Goal: Task Accomplishment & Management: Complete application form

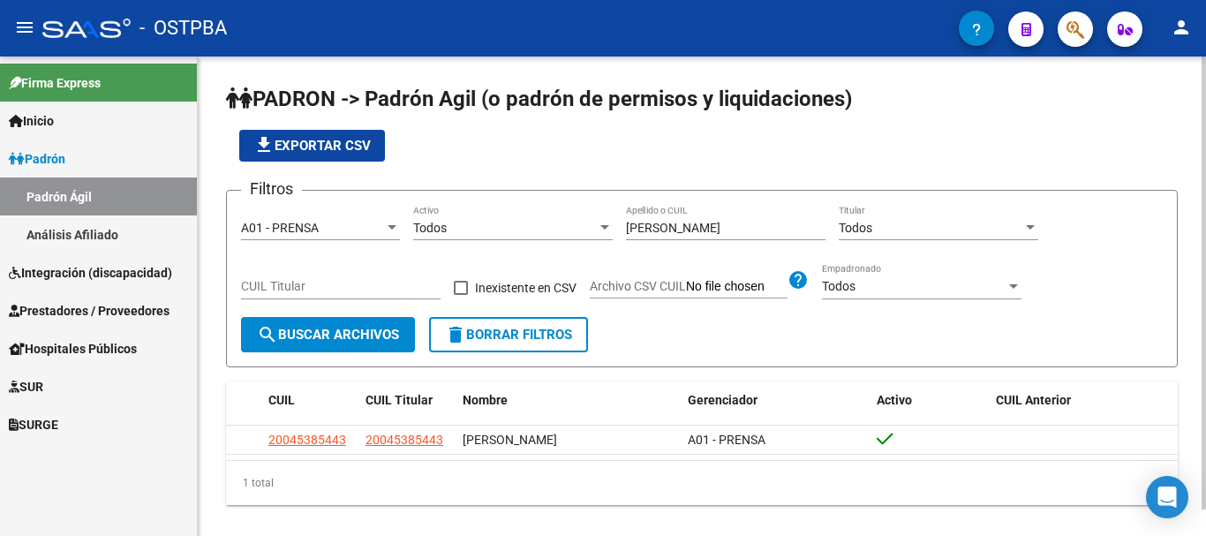
click at [697, 228] on input "[PERSON_NAME]" at bounding box center [725, 228] width 199 height 15
type input "g"
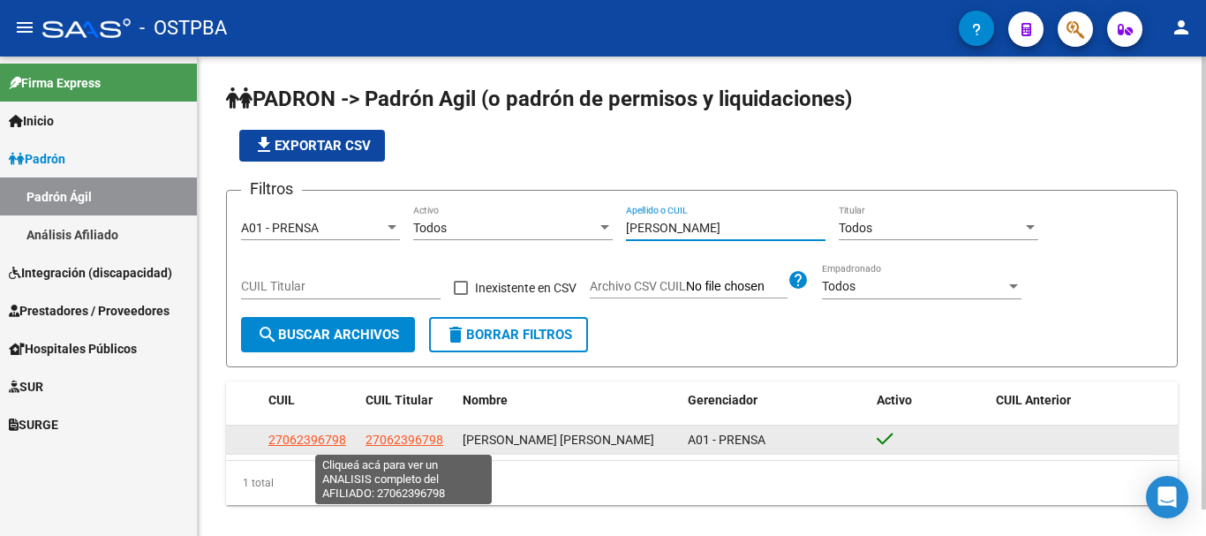
type input "[PERSON_NAME]"
click at [386, 438] on span "27062396798" at bounding box center [404, 439] width 78 height 14
type textarea "27062396798"
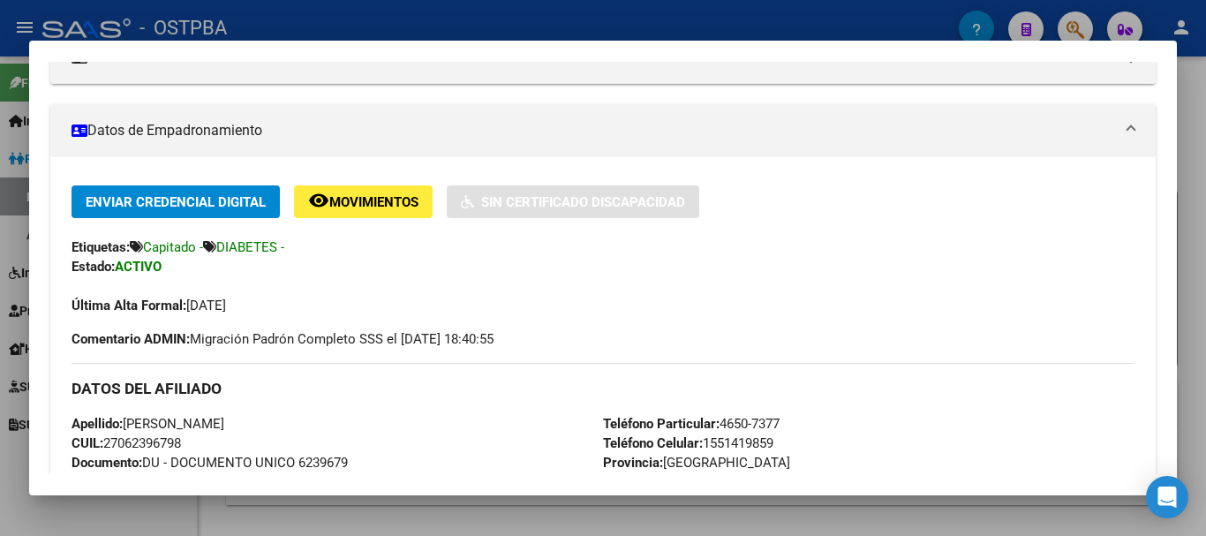
scroll to position [353, 0]
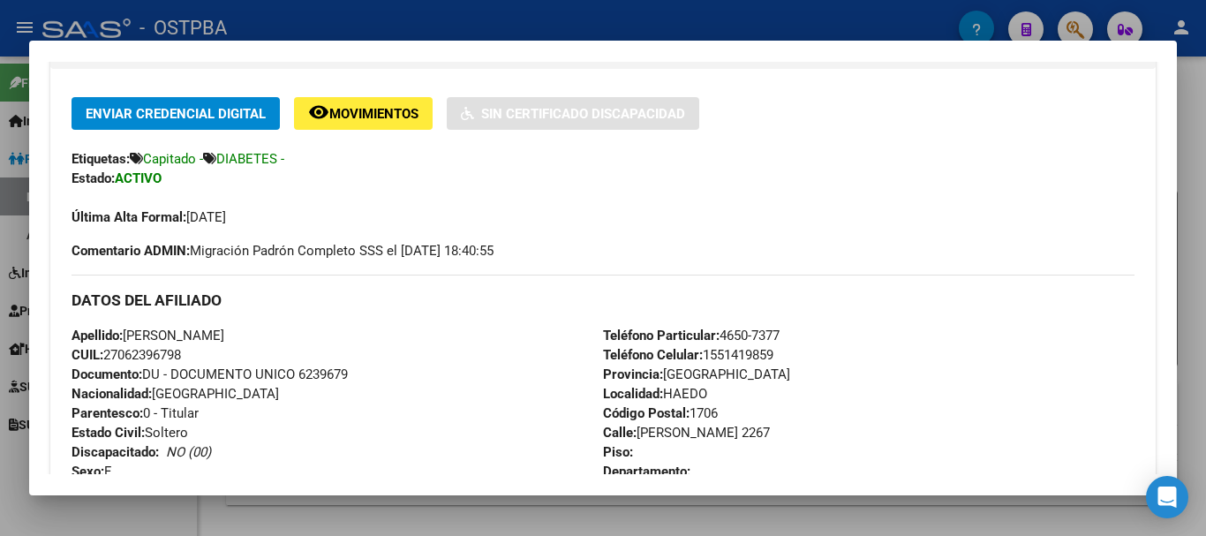
click at [473, 522] on div at bounding box center [603, 268] width 1206 height 536
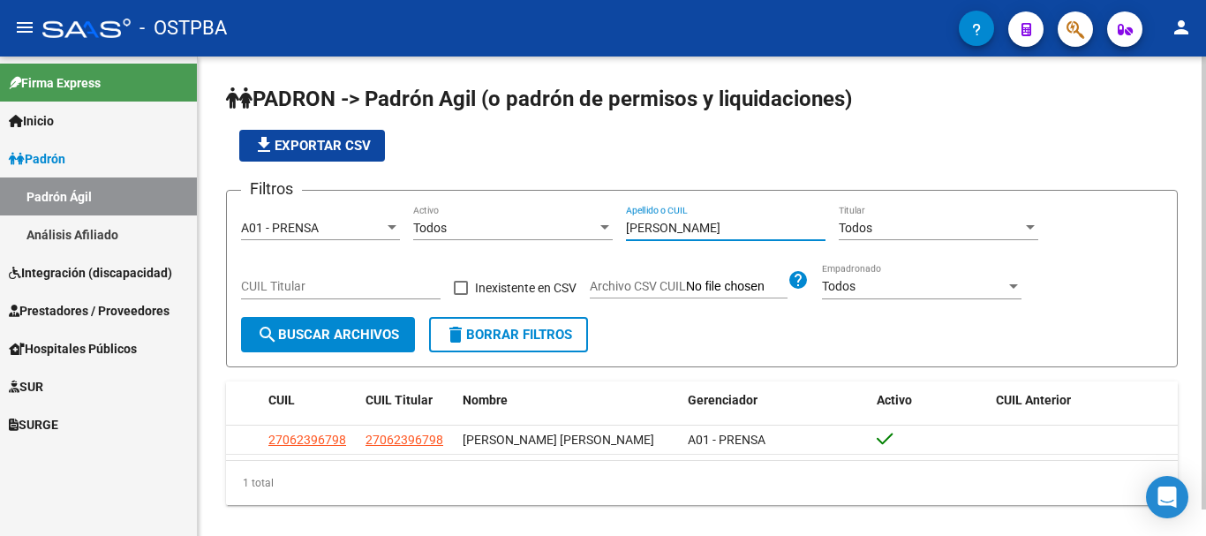
click at [708, 227] on input "[PERSON_NAME]" at bounding box center [725, 228] width 199 height 15
type input "y"
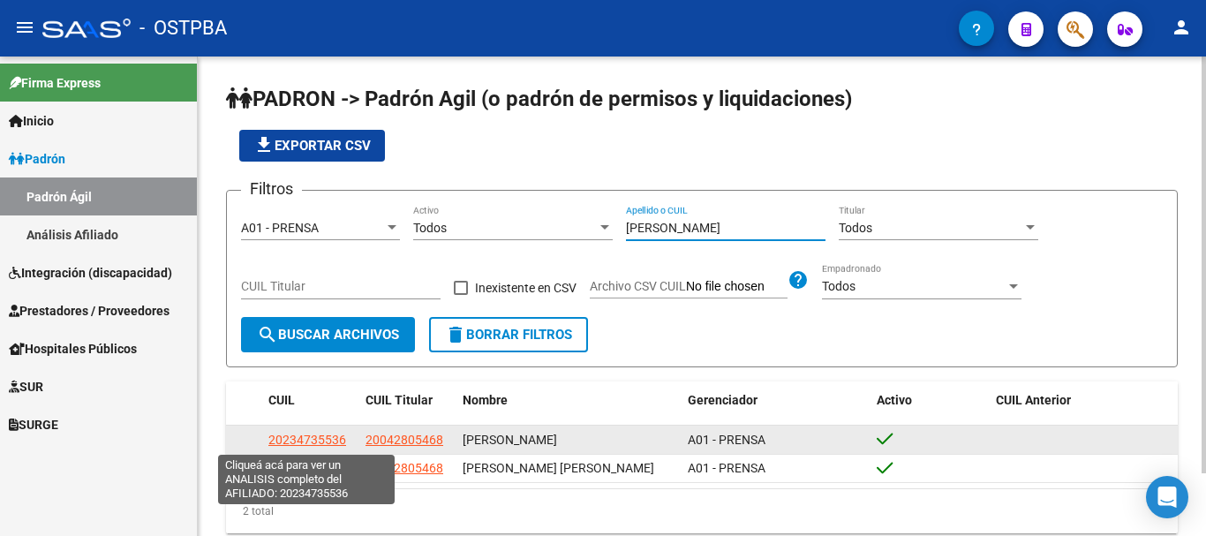
type input "[PERSON_NAME]"
click at [284, 436] on span "20234735536" at bounding box center [307, 439] width 78 height 14
copy span "2"
type textarea "20234735536"
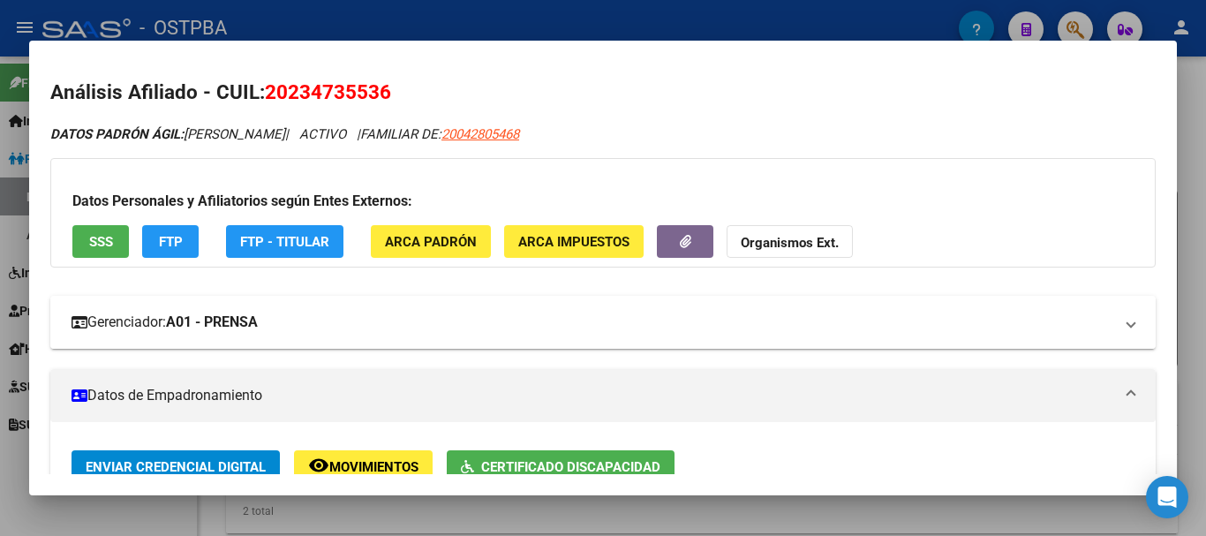
scroll to position [88, 0]
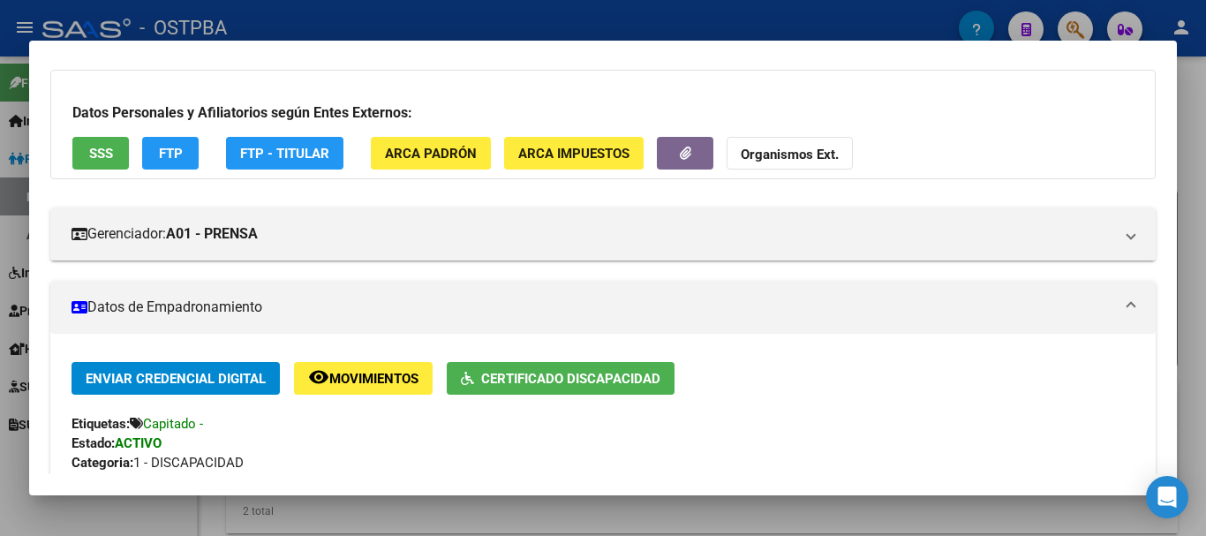
click at [524, 371] on span "Certificado Discapacidad" at bounding box center [570, 379] width 179 height 16
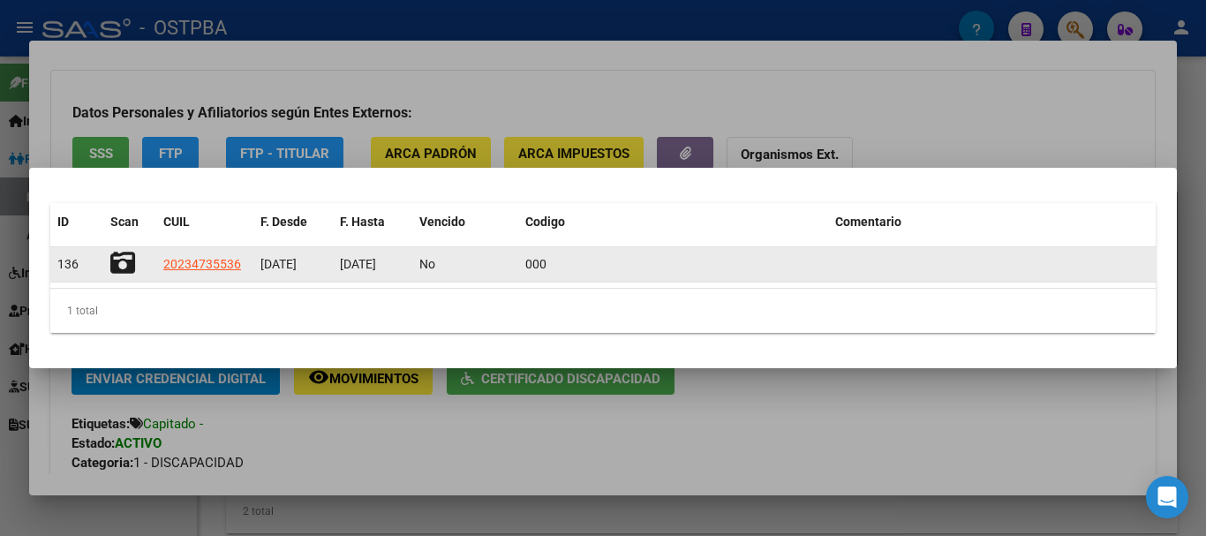
click at [127, 261] on icon at bounding box center [122, 263] width 25 height 25
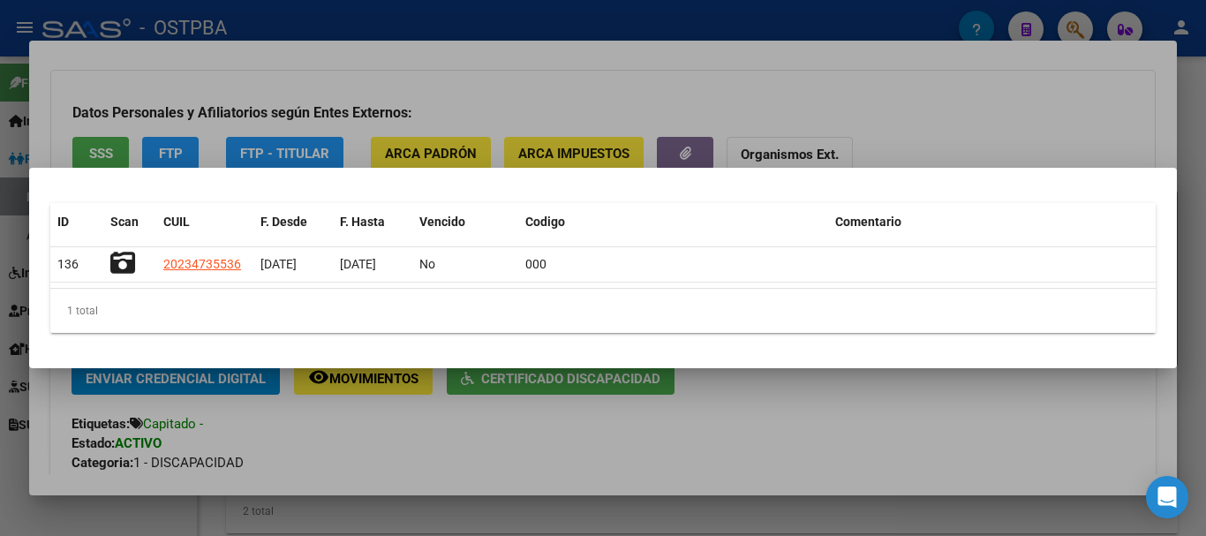
click at [528, 454] on div at bounding box center [603, 268] width 1206 height 536
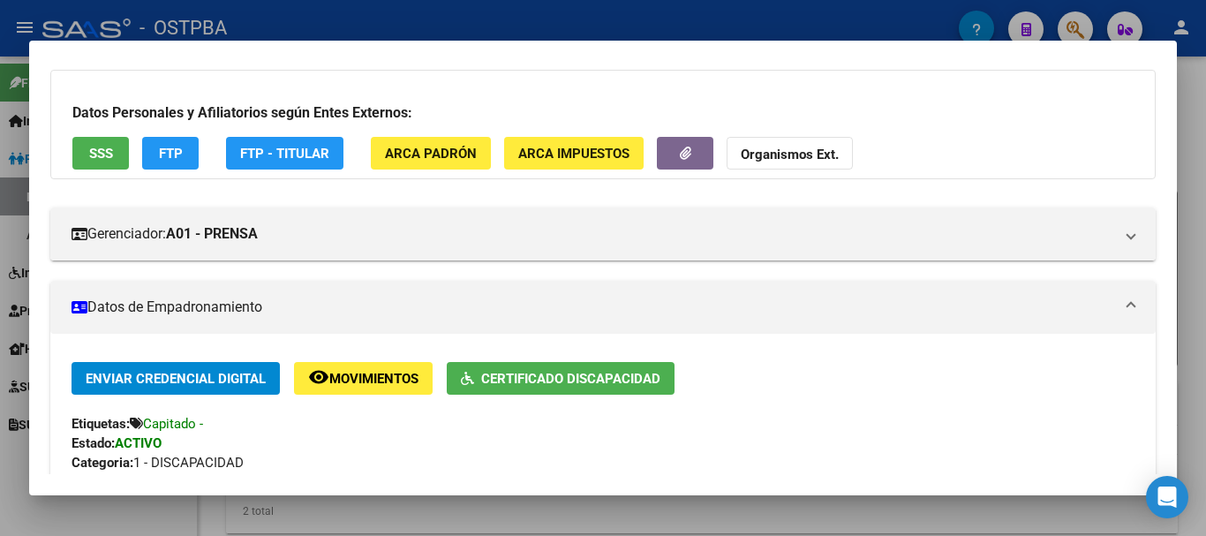
click at [546, 520] on div at bounding box center [603, 268] width 1206 height 536
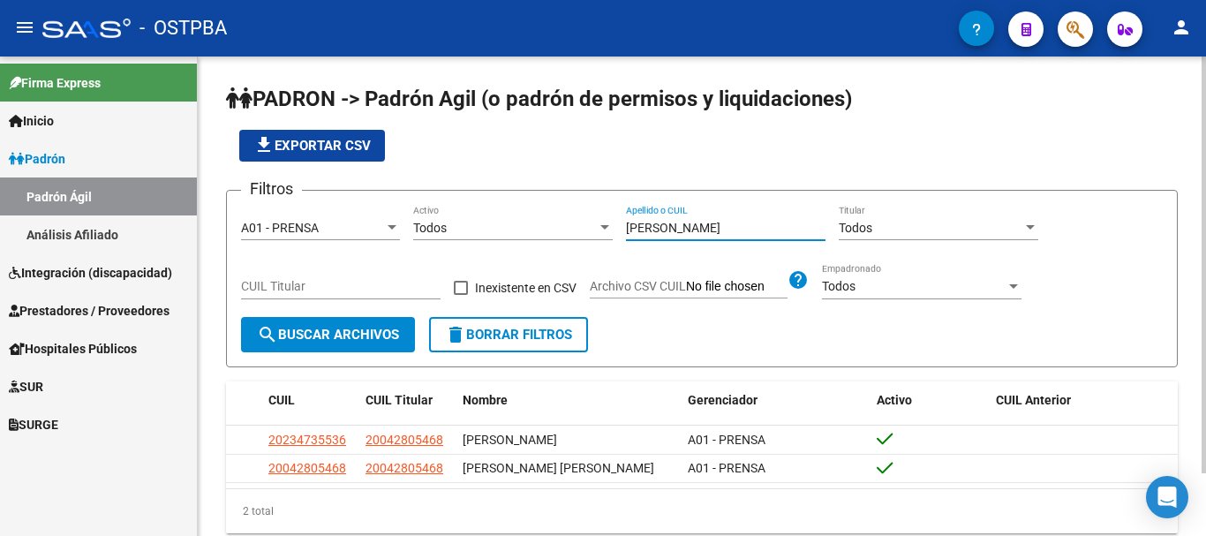
click at [756, 229] on input "[PERSON_NAME]" at bounding box center [725, 228] width 199 height 15
type input "g"
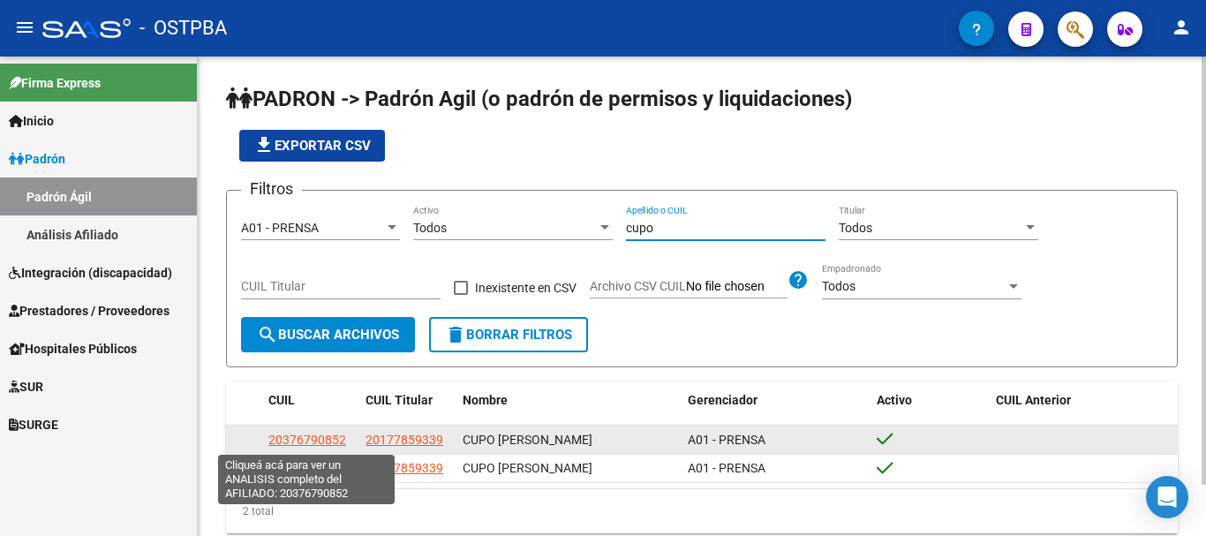
type input "cupo"
click at [297, 442] on span "20376790852" at bounding box center [307, 439] width 78 height 14
type textarea "20376790852"
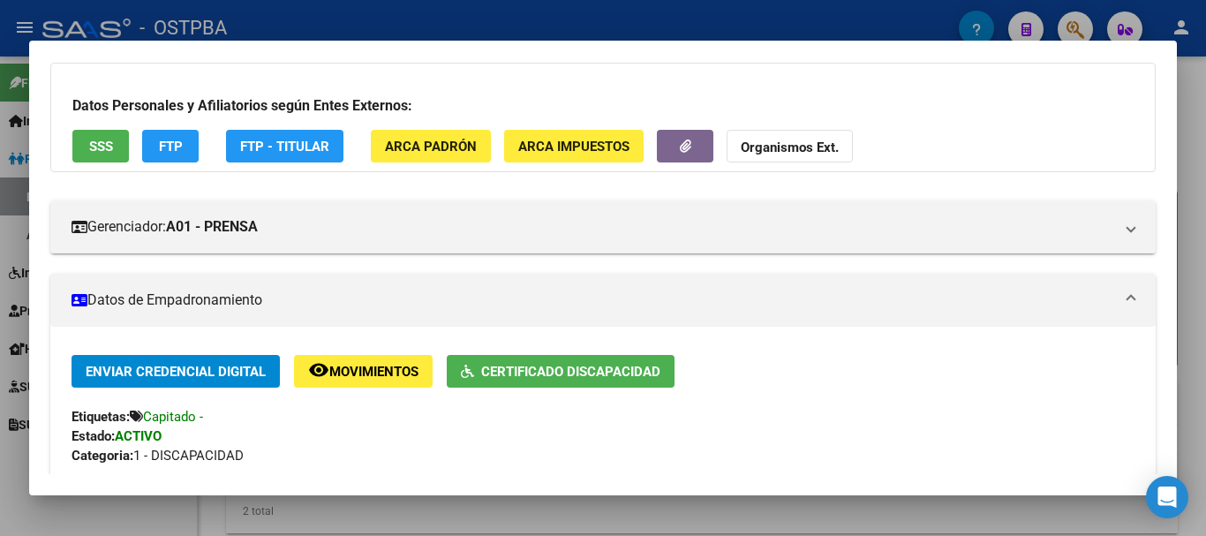
scroll to position [0, 0]
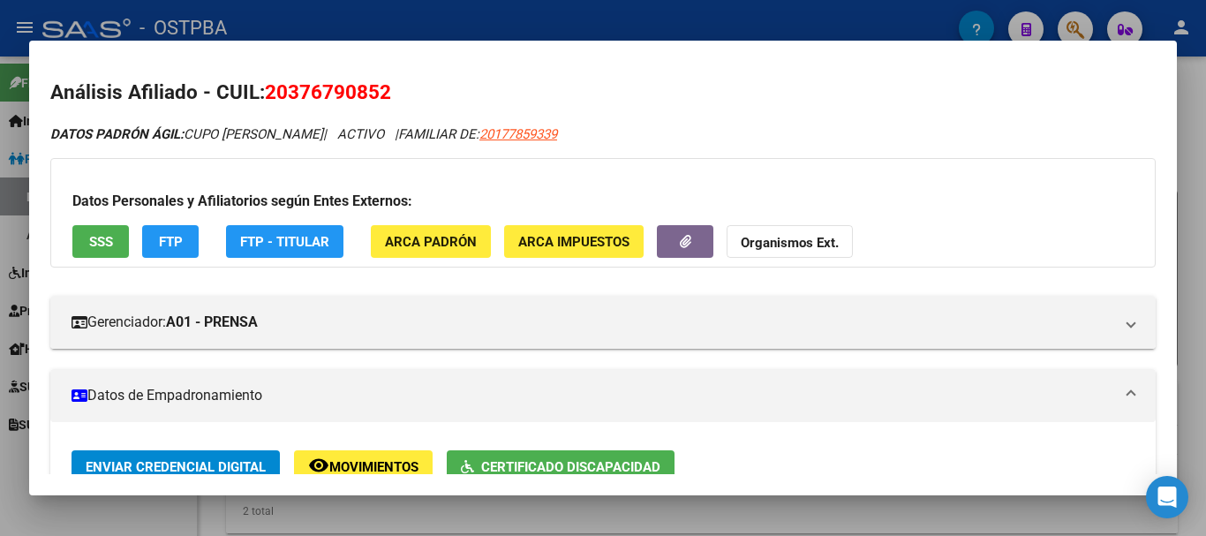
click at [773, 520] on div at bounding box center [603, 268] width 1206 height 536
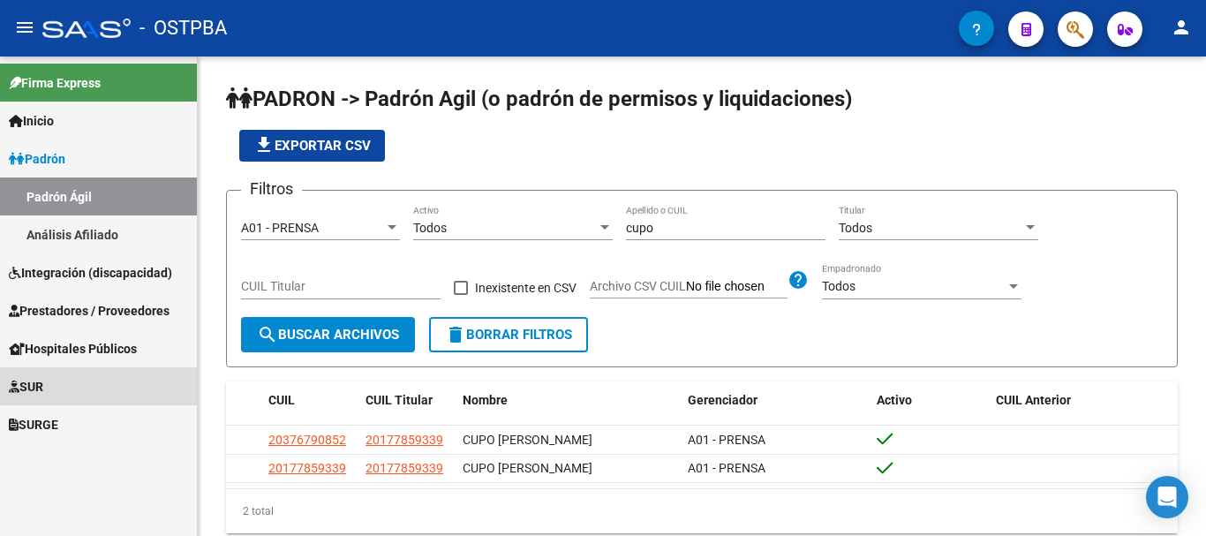
click at [41, 388] on span "SUR" at bounding box center [26, 386] width 34 height 19
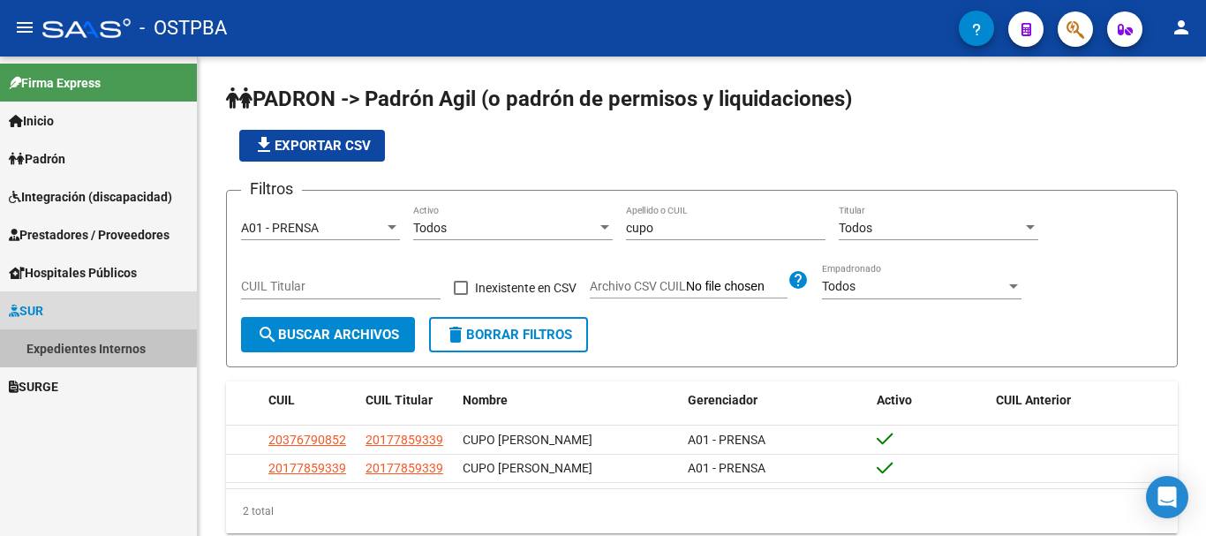
click at [55, 342] on link "Expedientes Internos" at bounding box center [98, 348] width 197 height 38
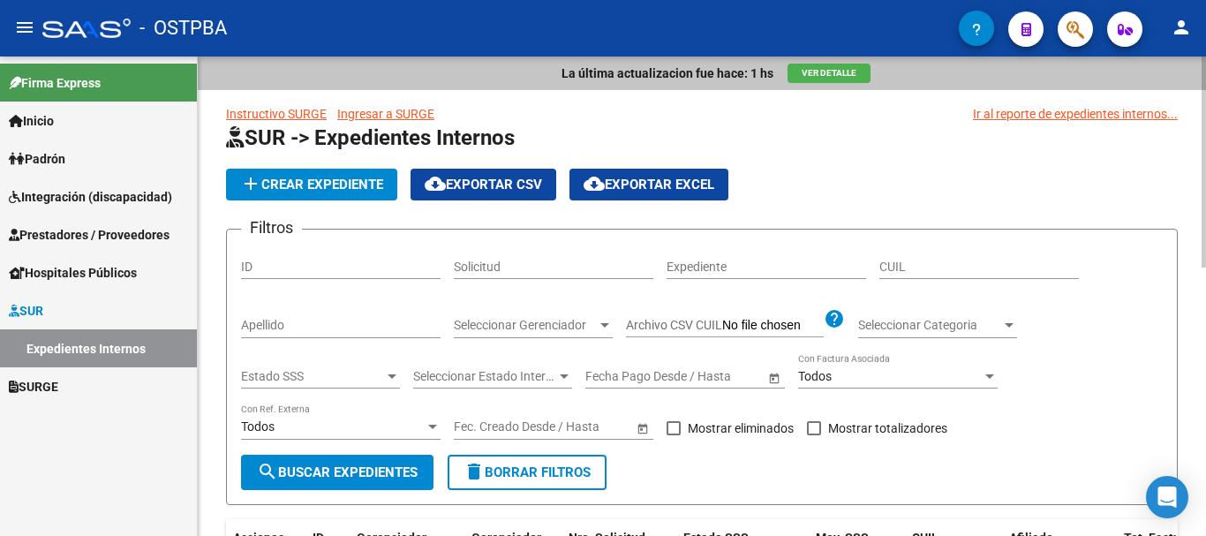
click at [263, 326] on input "Apellido" at bounding box center [340, 325] width 199 height 15
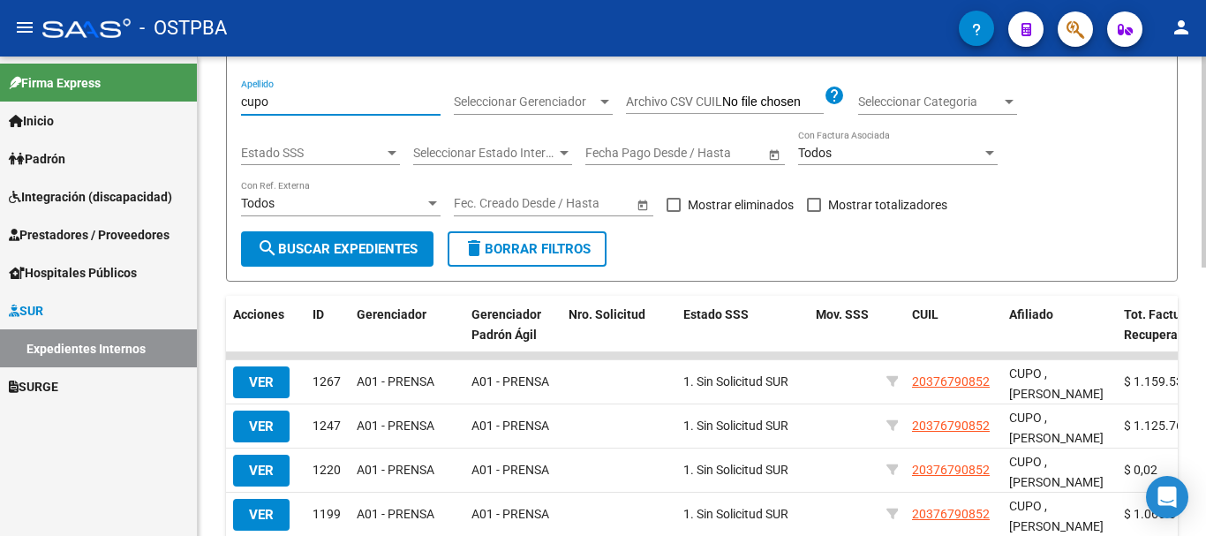
scroll to position [265, 0]
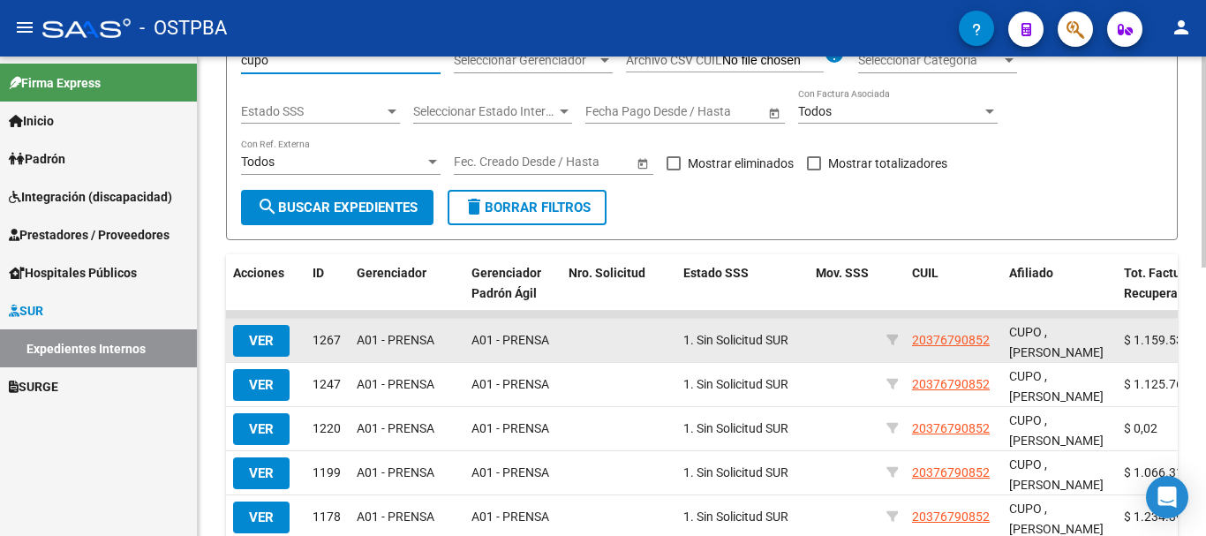
type input "cupo"
click at [272, 343] on span "VER" at bounding box center [261, 341] width 25 height 16
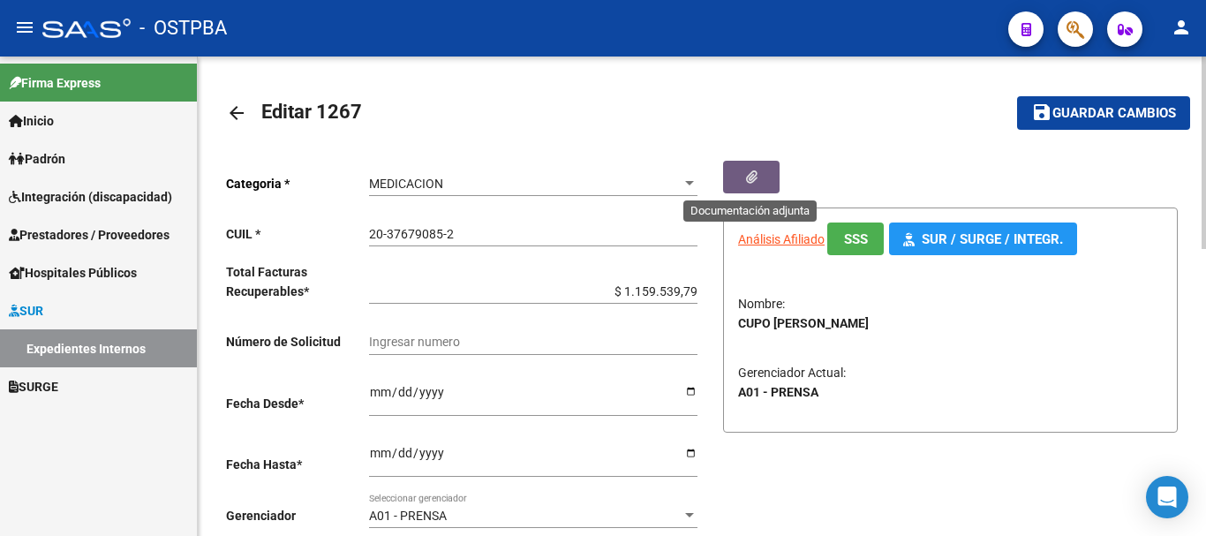
click at [763, 171] on button "button" at bounding box center [751, 177] width 56 height 33
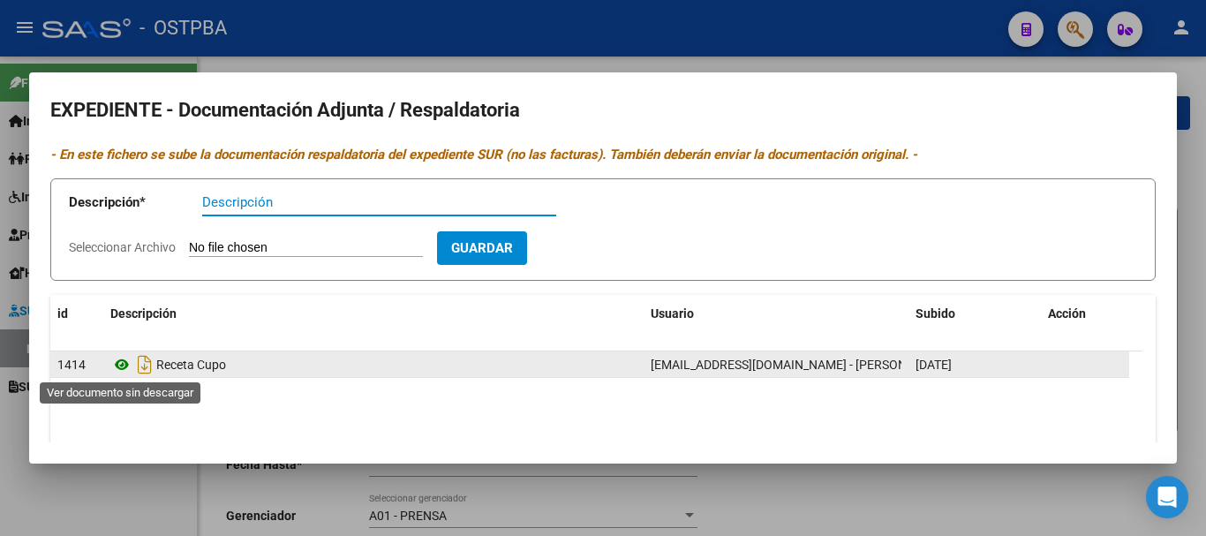
click at [123, 364] on icon at bounding box center [121, 364] width 23 height 21
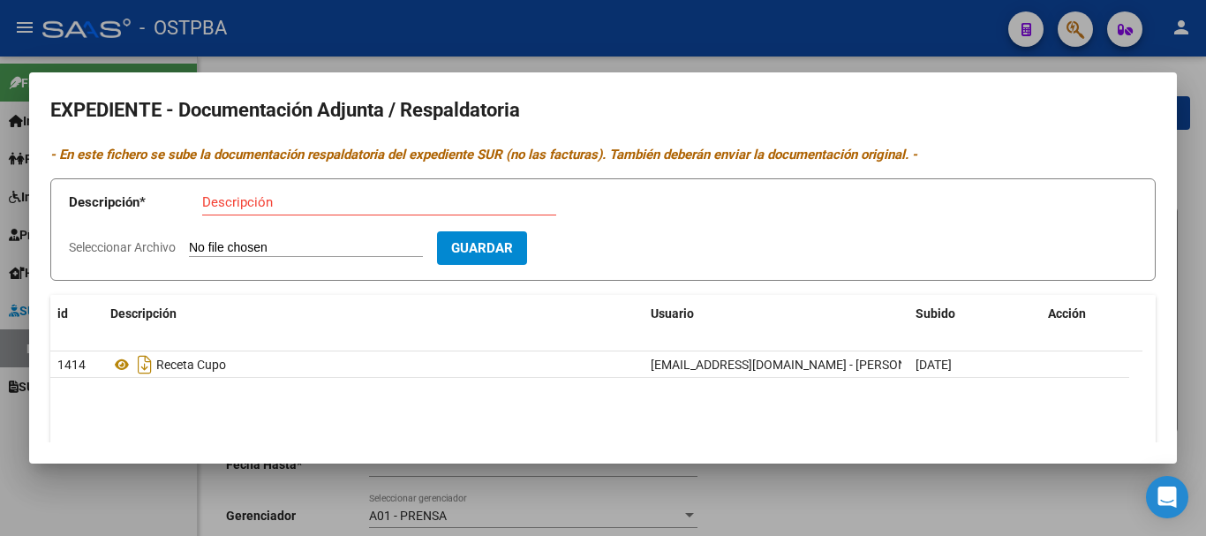
click at [778, 498] on div at bounding box center [603, 268] width 1206 height 536
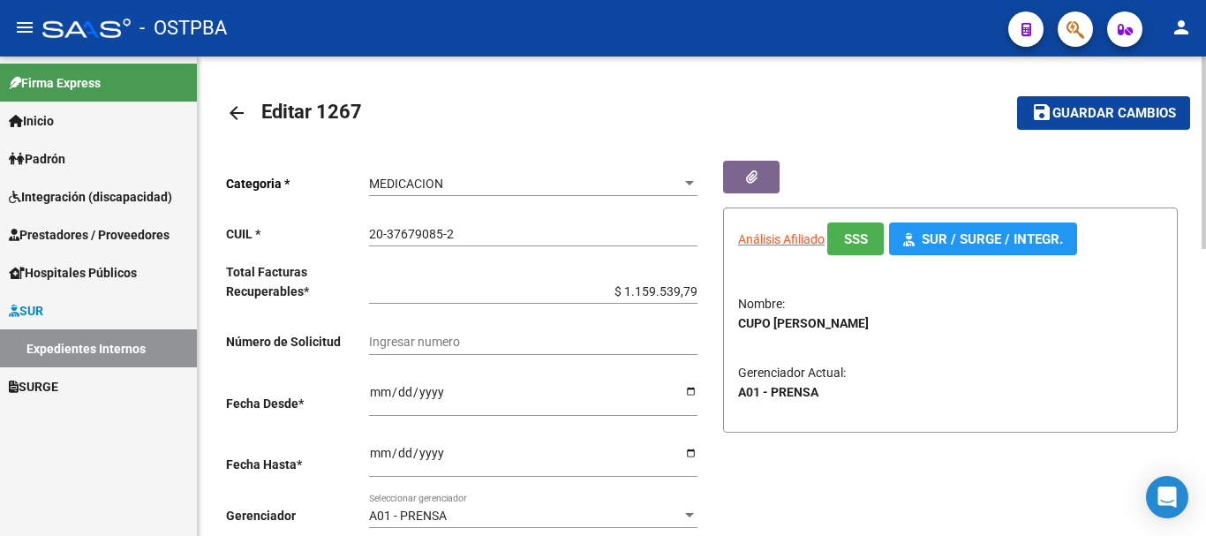
click at [487, 224] on div "20-37679085-2 Ingresar CUIL" at bounding box center [533, 228] width 328 height 35
click at [372, 217] on div "20-37679085-2 Ingresar CUIL" at bounding box center [533, 228] width 328 height 35
click at [659, 127] on mat-toolbar-row "arrow_back Editar 1267" at bounding box center [597, 113] width 742 height 56
drag, startPoint x: 368, startPoint y: 229, endPoint x: 445, endPoint y: 237, distance: 77.2
click at [452, 237] on input "20-37679085-2" at bounding box center [533, 234] width 328 height 15
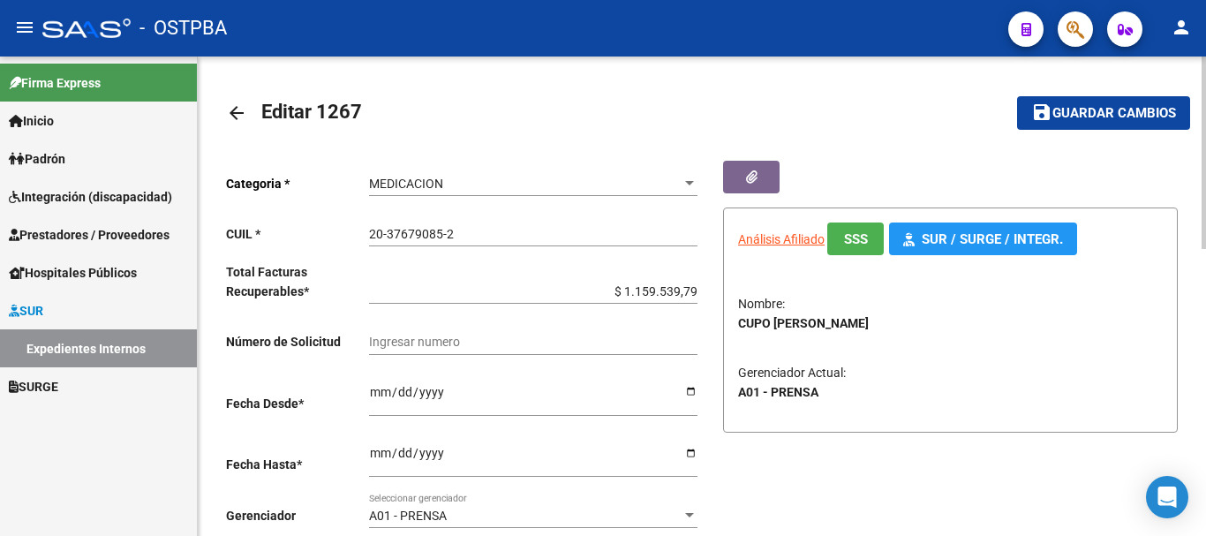
click at [233, 103] on mat-icon "arrow_back" at bounding box center [236, 112] width 21 height 21
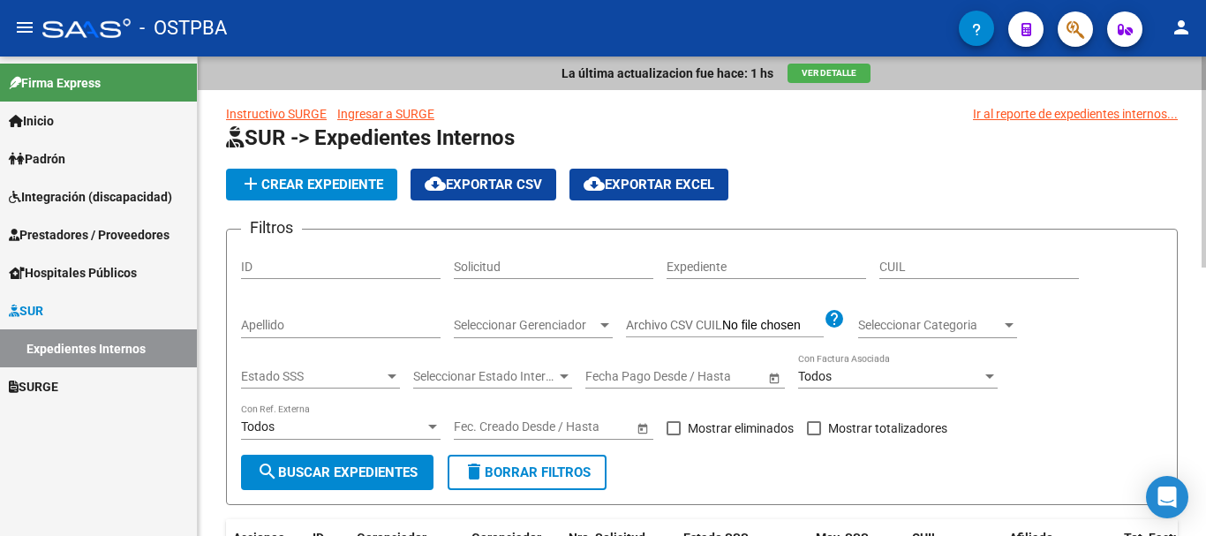
click at [313, 152] on h1 "SUR -> Expedientes Internos" at bounding box center [701, 139] width 951 height 31
click at [318, 181] on span "add Crear Expediente" at bounding box center [311, 185] width 143 height 16
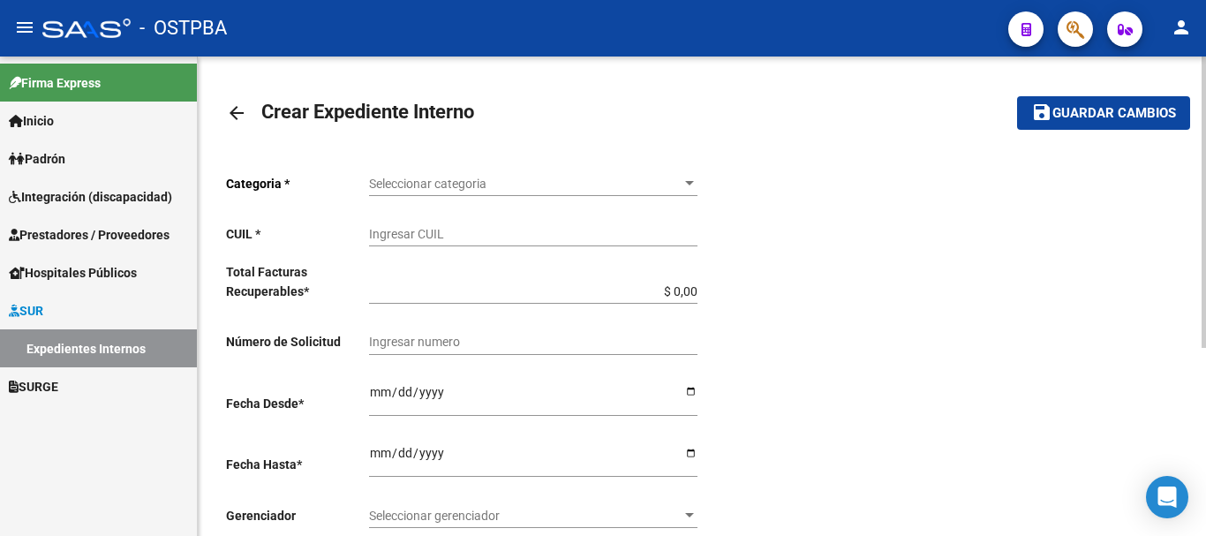
click at [686, 184] on div at bounding box center [689, 183] width 9 height 4
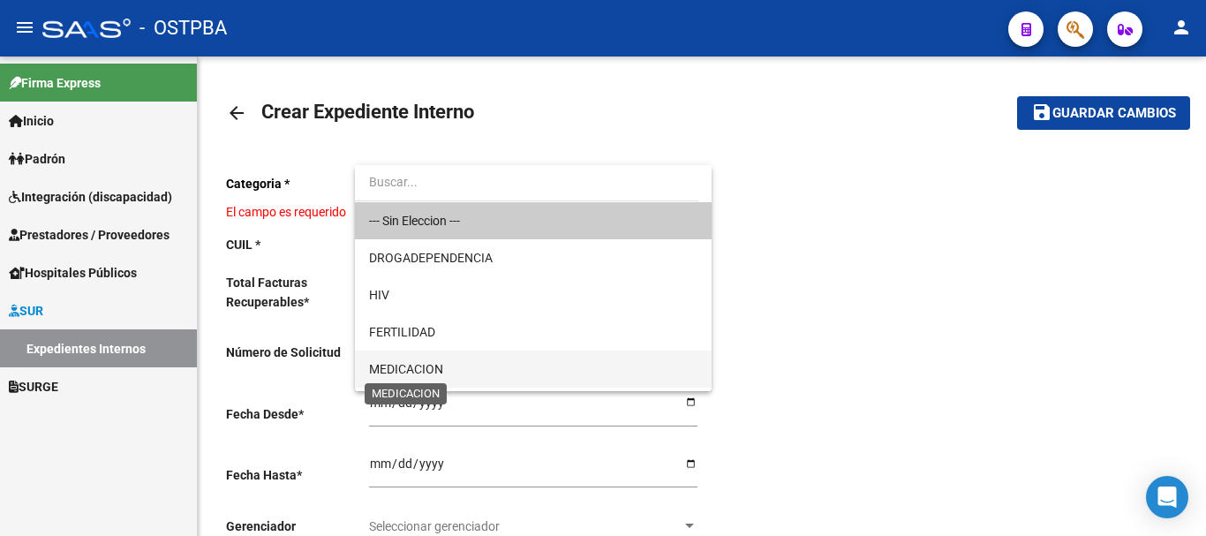
click at [421, 367] on span "MEDICACION" at bounding box center [406, 369] width 74 height 14
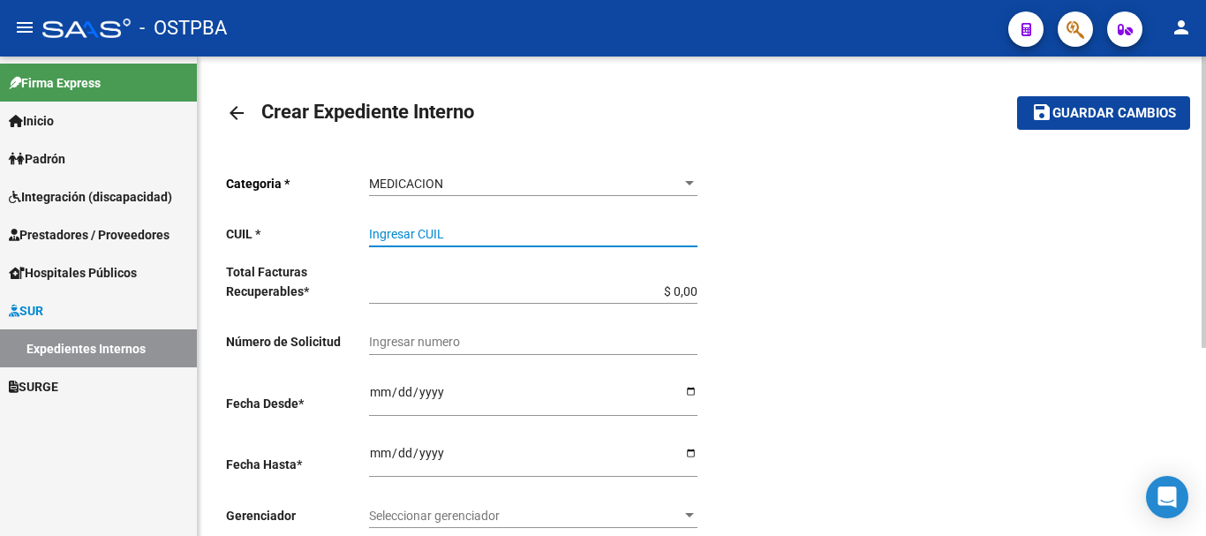
click at [416, 227] on input "Ingresar CUIL" at bounding box center [533, 234] width 328 height 15
paste input "20-37679085-2"
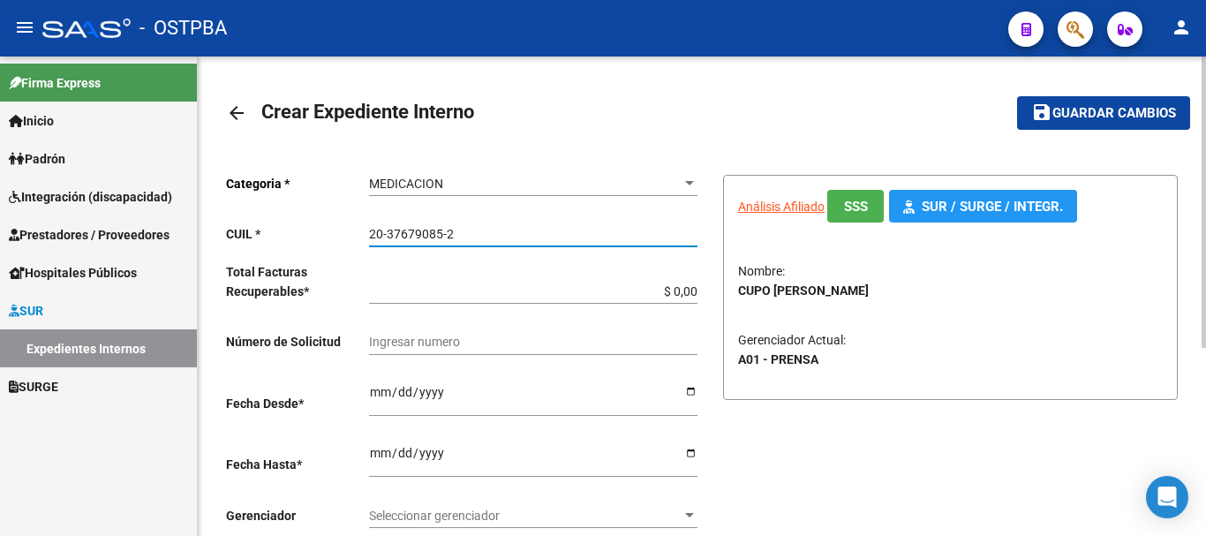
type input "20-37679085-2"
click at [695, 289] on input "$ 0,00" at bounding box center [533, 291] width 328 height 15
type input "$ 0,01"
click at [688, 386] on input "Ingresar desde" at bounding box center [533, 398] width 328 height 26
type input "[DATE]"
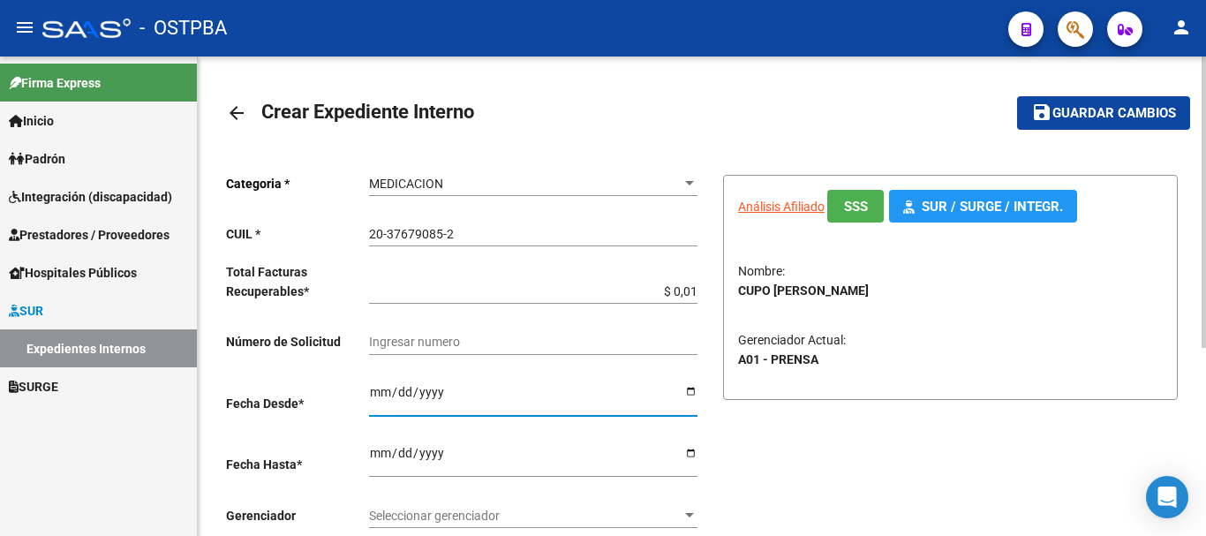
click at [687, 447] on input "Ingresar hasta" at bounding box center [533, 459] width 328 height 26
type input "[DATE]"
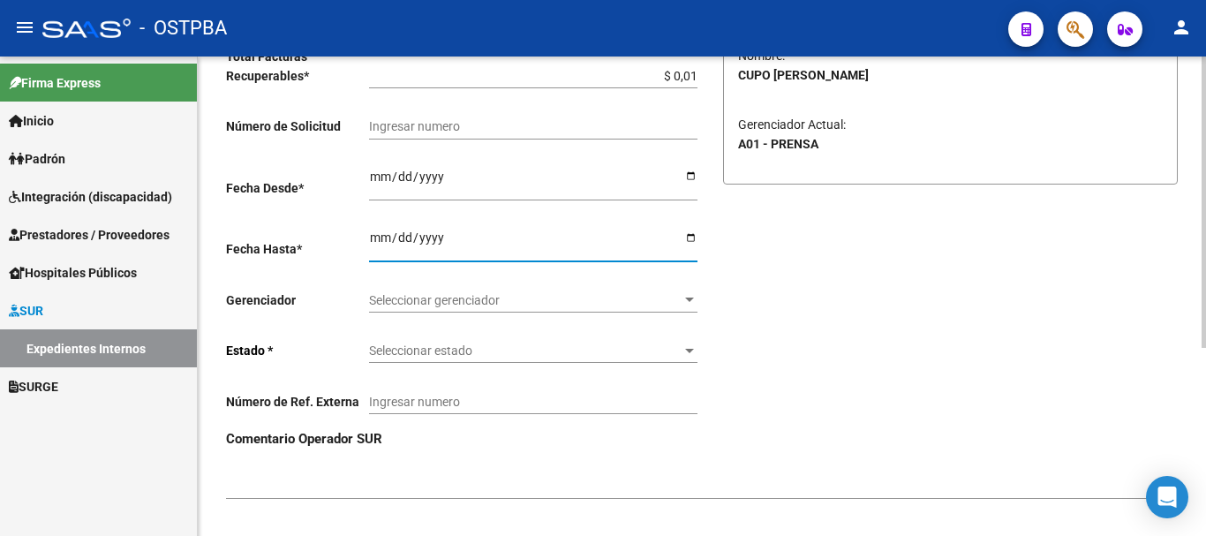
scroll to position [265, 0]
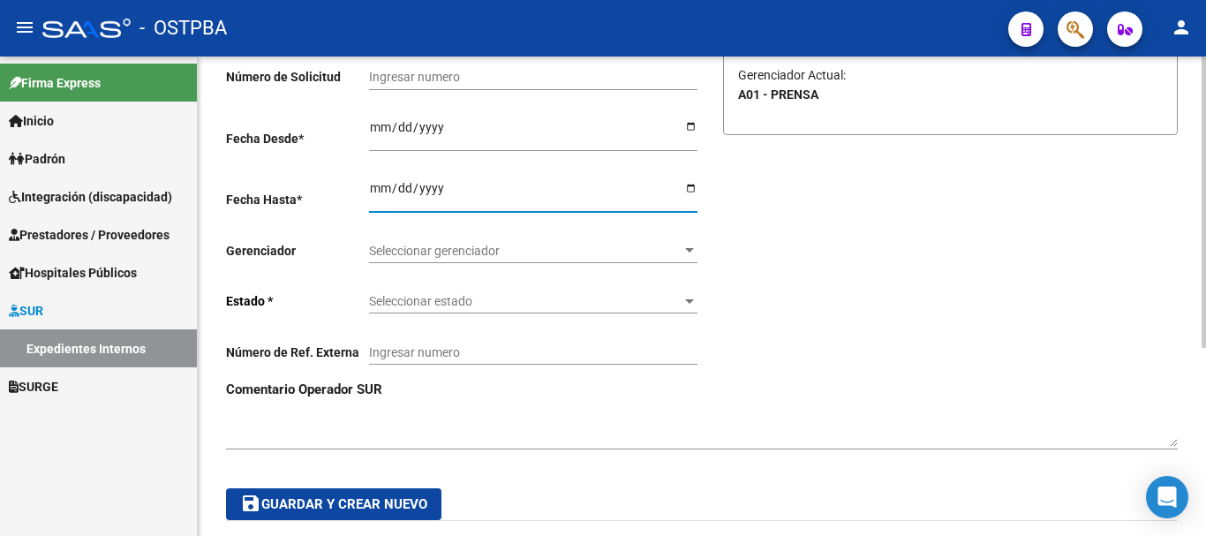
click at [685, 244] on div at bounding box center [689, 251] width 16 height 14
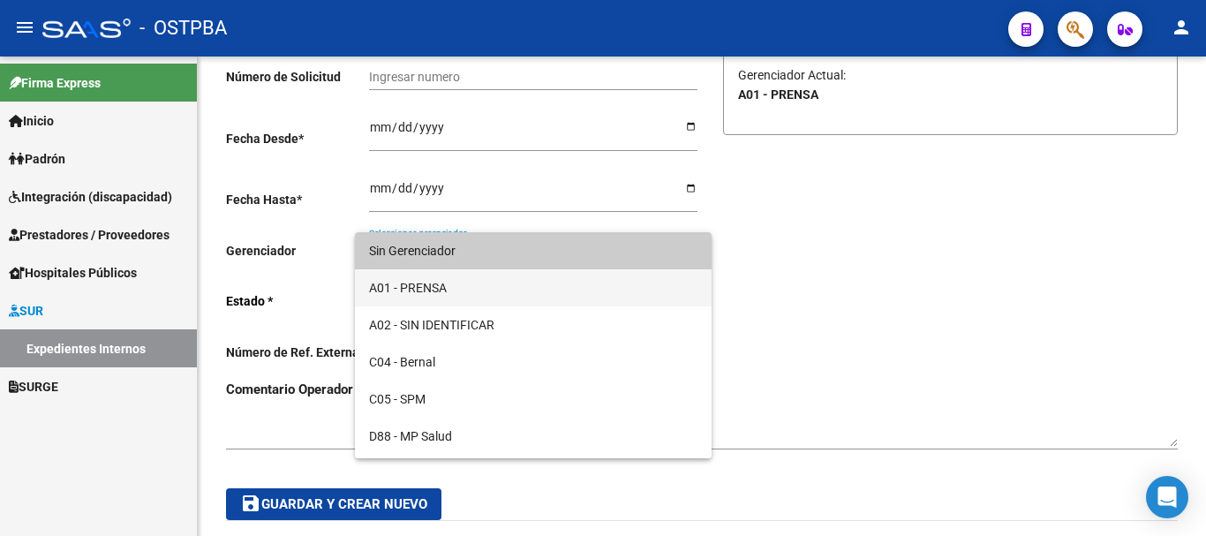
click at [415, 288] on span "A01 - PRENSA" at bounding box center [533, 287] width 328 height 37
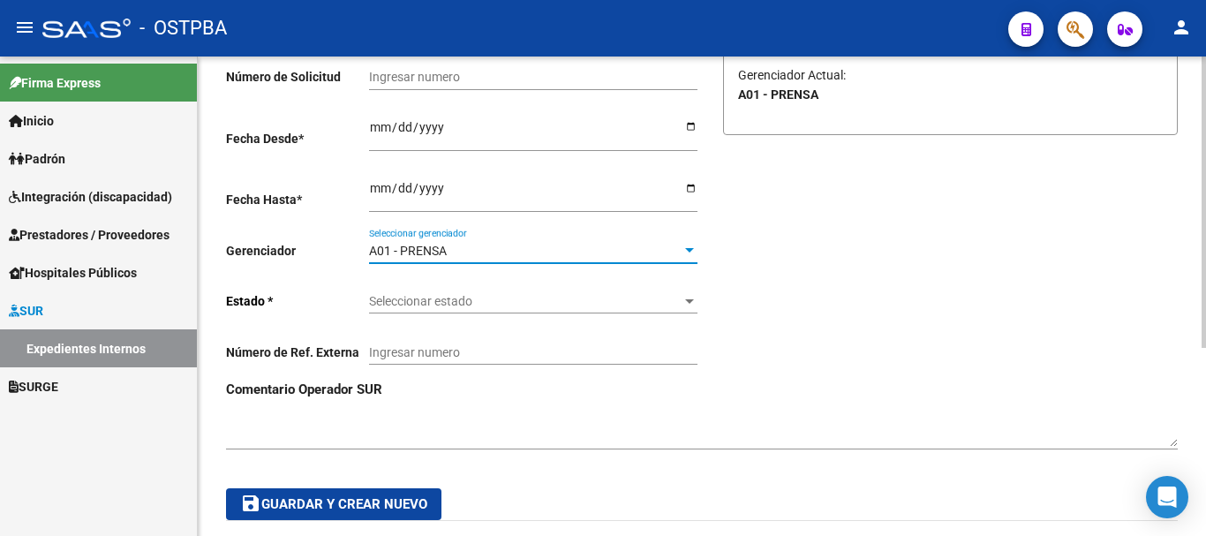
click at [687, 296] on div at bounding box center [689, 301] width 16 height 14
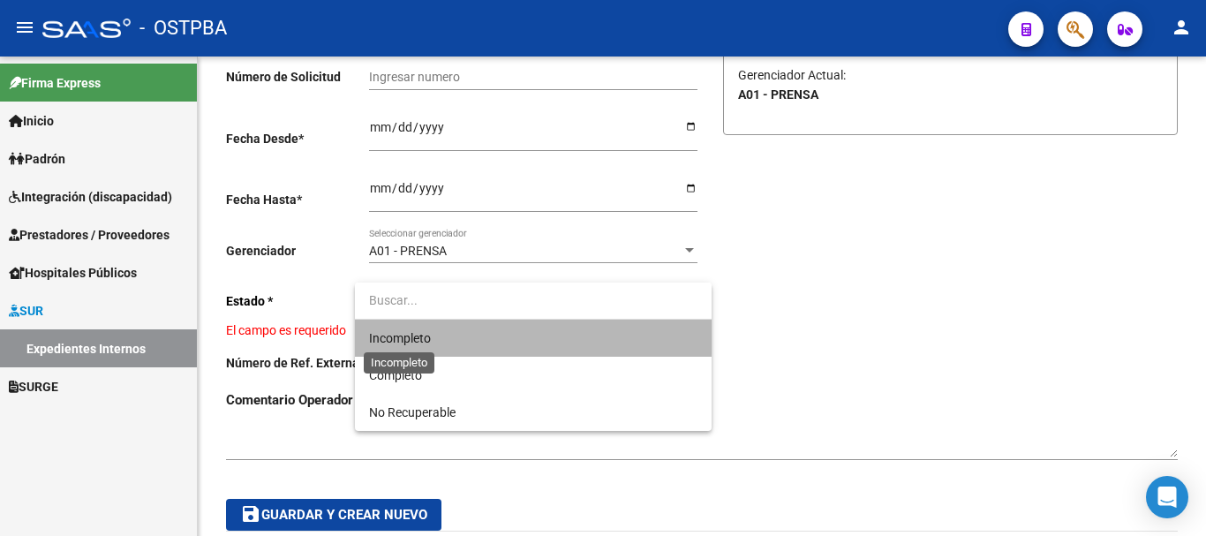
click at [420, 333] on span "Incompleto" at bounding box center [400, 338] width 62 height 14
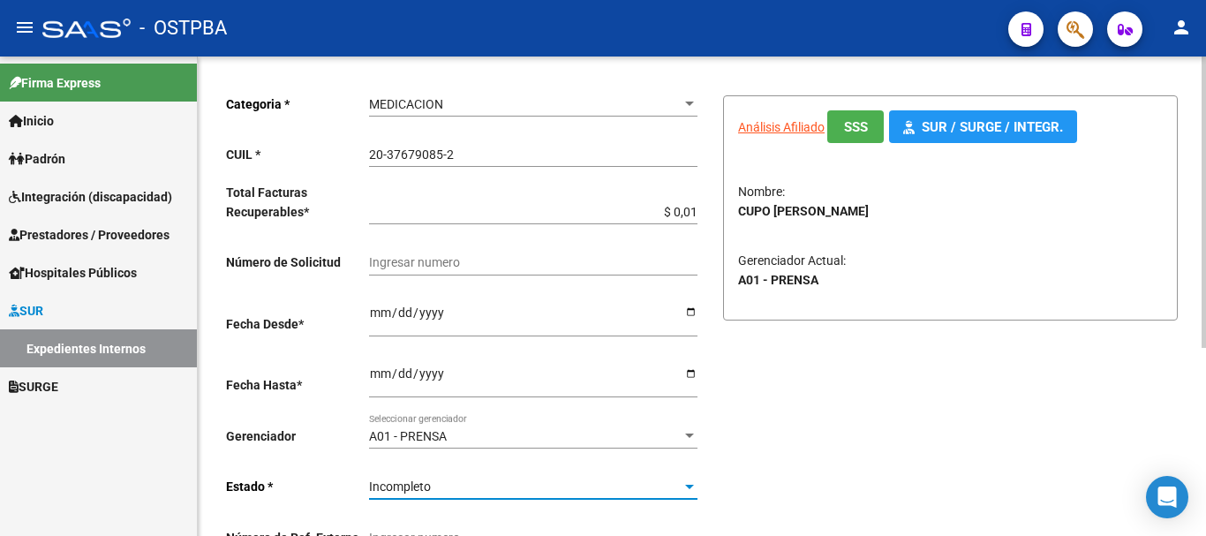
scroll to position [0, 0]
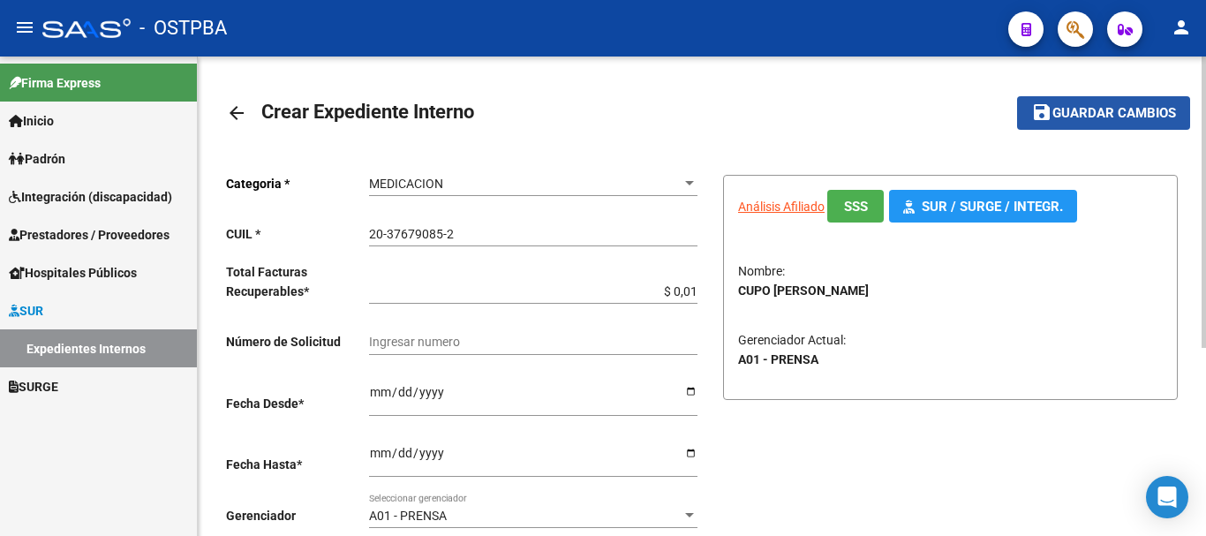
drag, startPoint x: 1085, startPoint y: 113, endPoint x: 1066, endPoint y: 118, distance: 19.3
click at [1084, 113] on span "Guardar cambios" at bounding box center [1114, 114] width 124 height 16
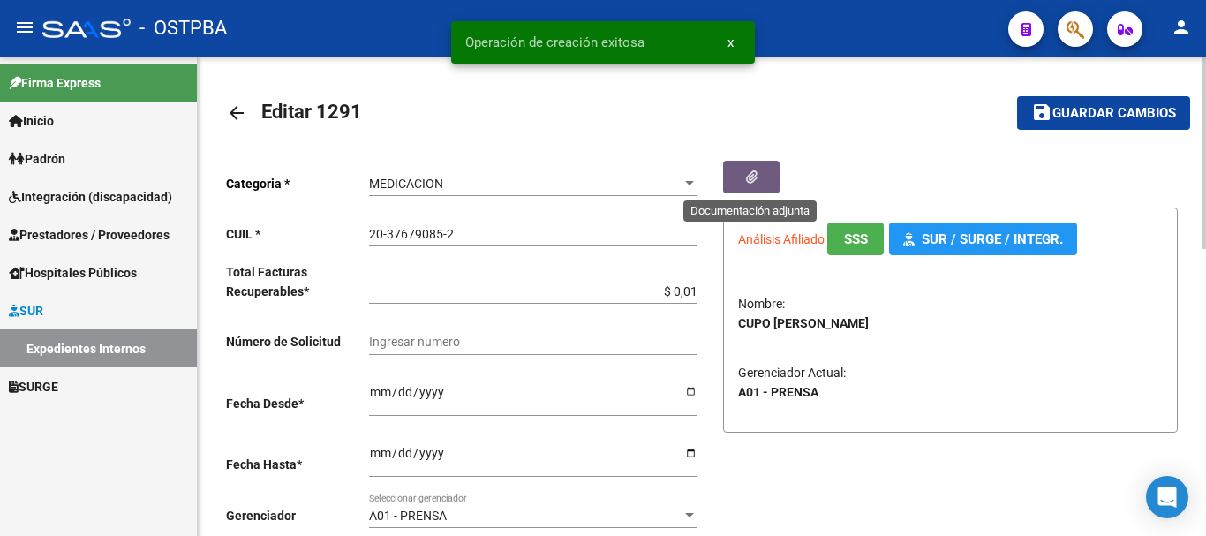
click at [744, 171] on button "button" at bounding box center [751, 177] width 56 height 33
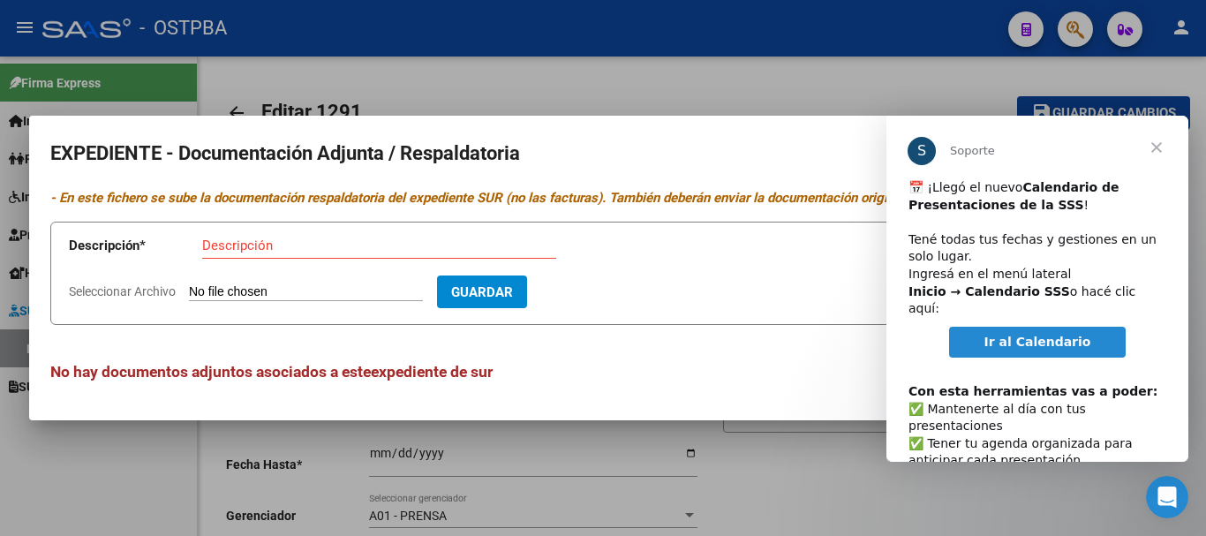
click at [1156, 142] on span "Cerrar" at bounding box center [1156, 148] width 64 height 64
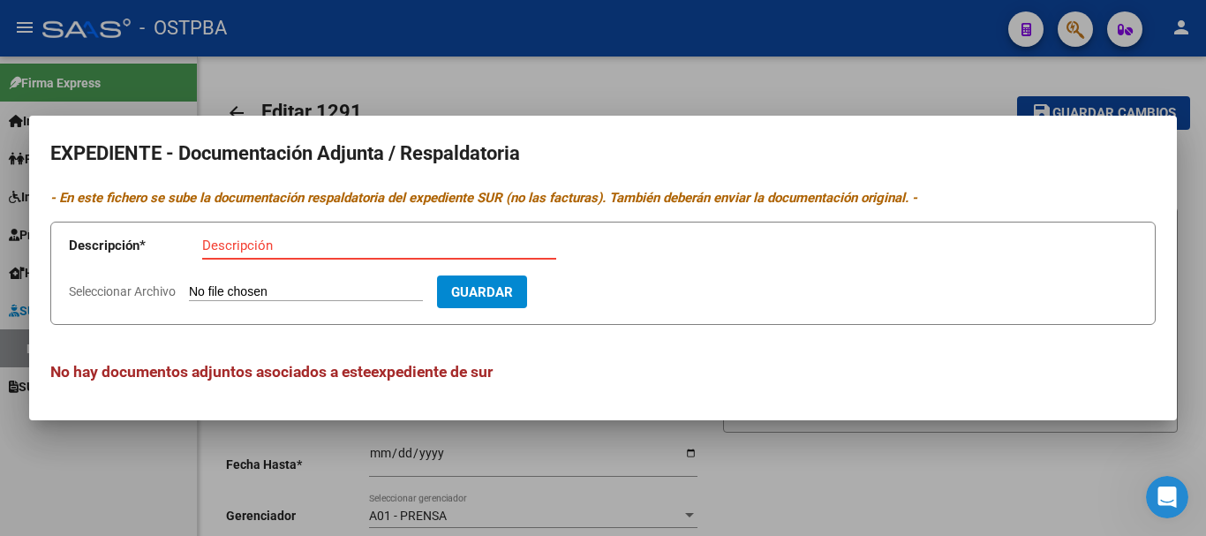
click at [252, 247] on input "Descripción" at bounding box center [379, 245] width 354 height 16
type input "Receta Cupo"
click at [304, 293] on input "Seleccionar Archivo" at bounding box center [306, 292] width 234 height 17
type input "C:\fakepath\Receta Cupo_20250911_0001.pdf"
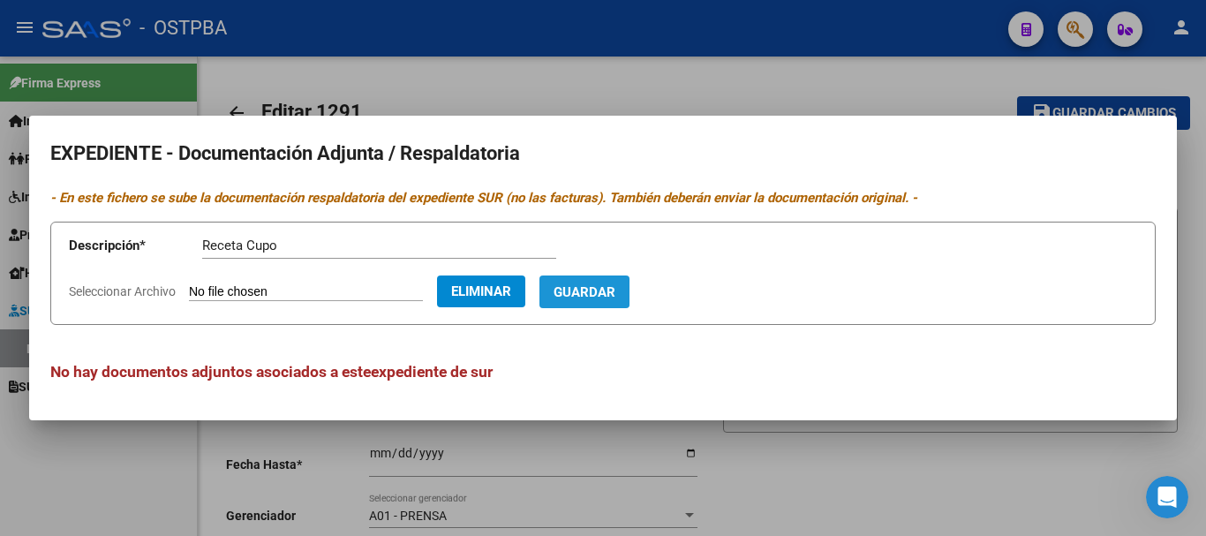
click at [615, 288] on span "Guardar" at bounding box center [584, 292] width 62 height 16
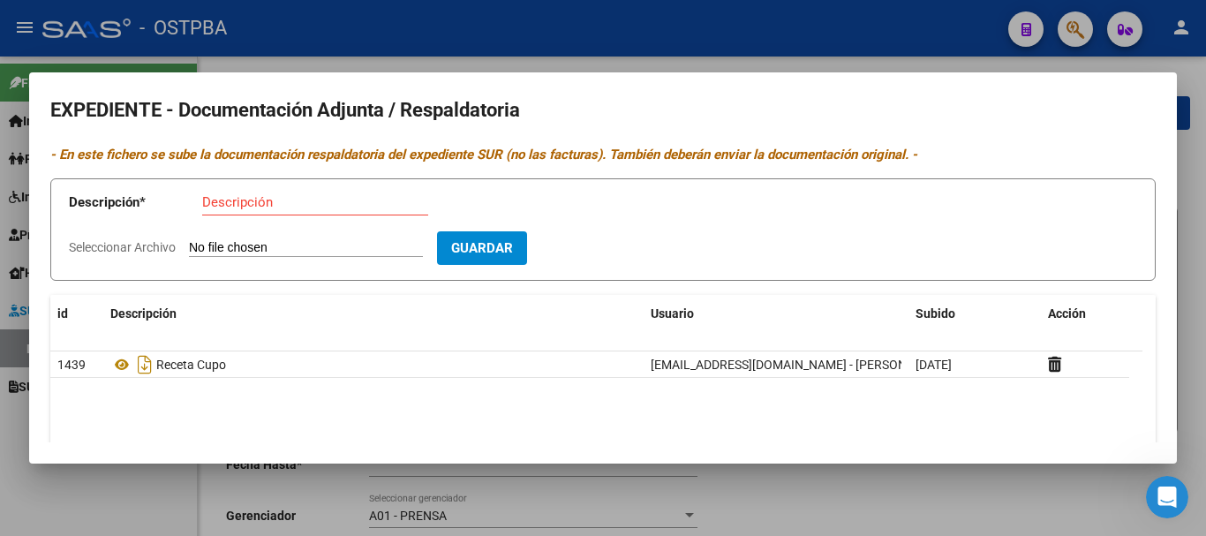
click at [884, 498] on div at bounding box center [603, 268] width 1206 height 536
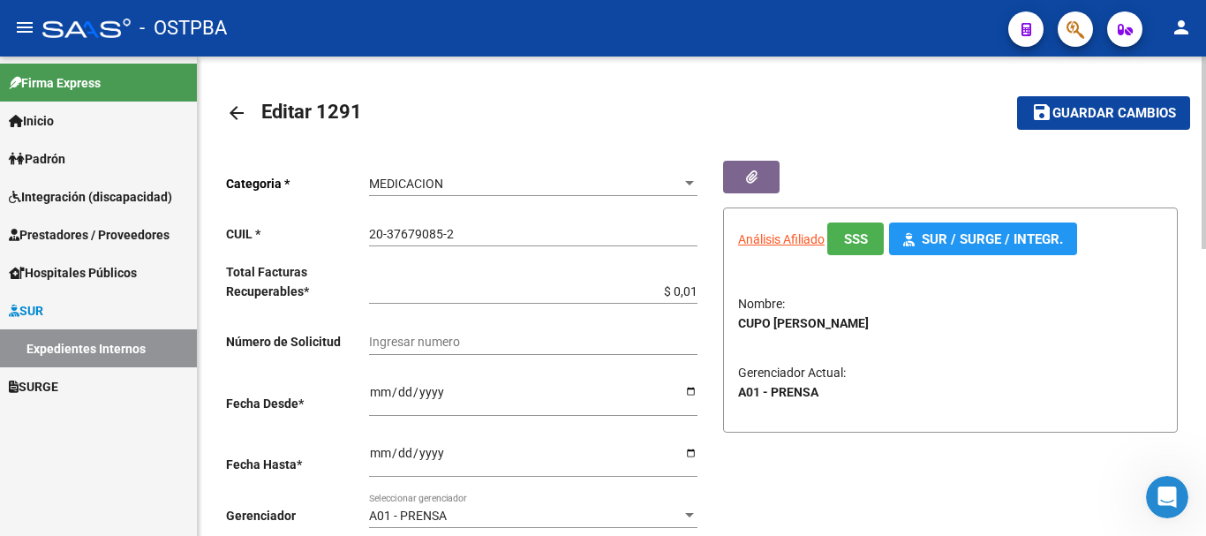
click at [1070, 107] on span "Guardar cambios" at bounding box center [1114, 114] width 124 height 16
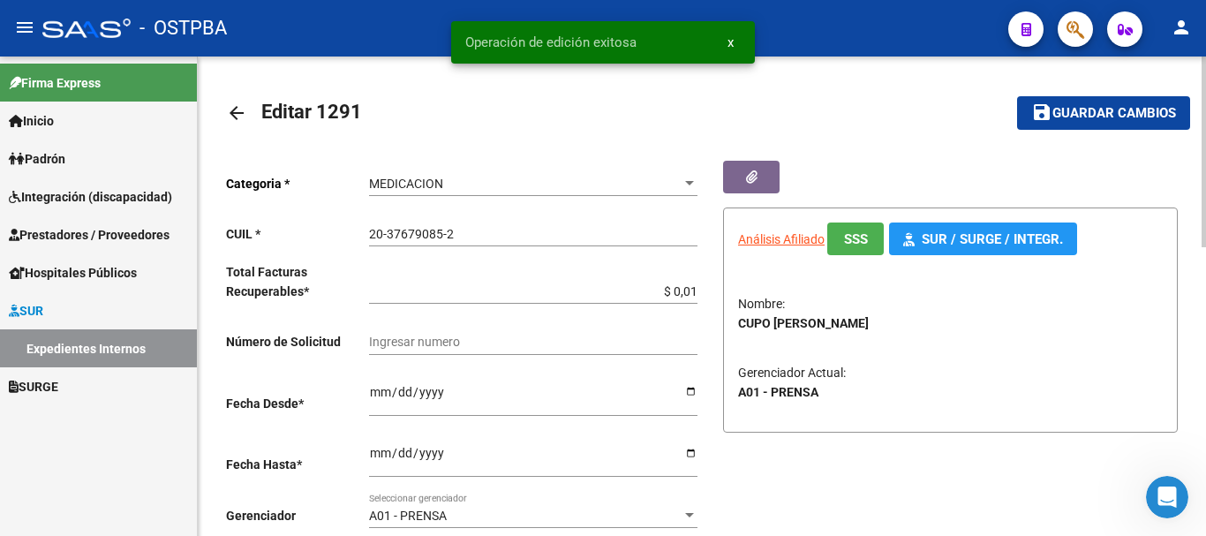
click at [233, 114] on mat-icon "arrow_back" at bounding box center [236, 112] width 21 height 21
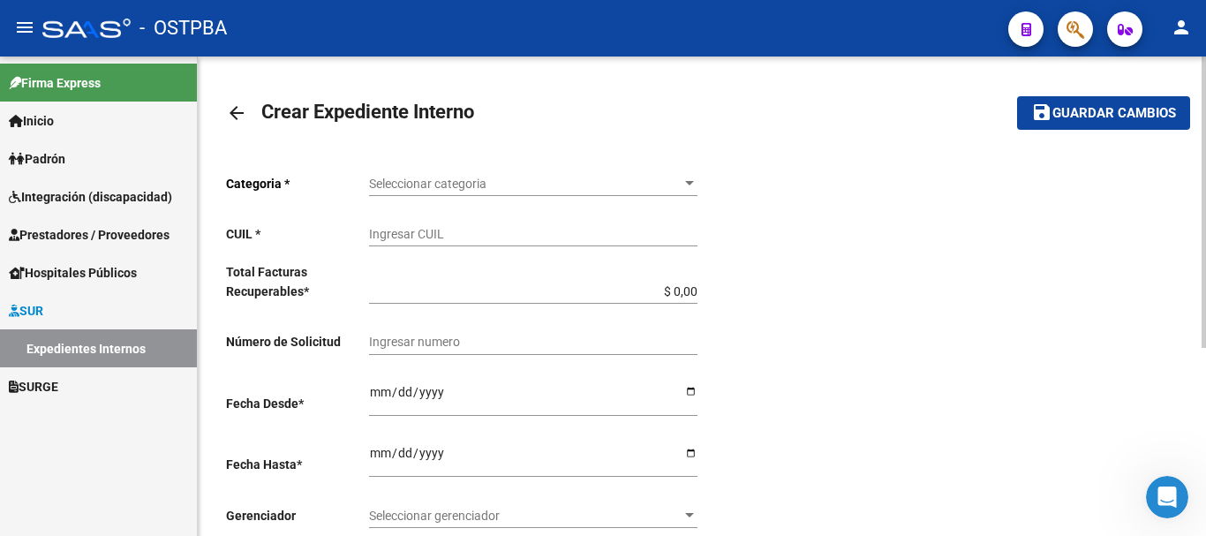
click at [238, 109] on mat-icon "arrow_back" at bounding box center [236, 112] width 21 height 21
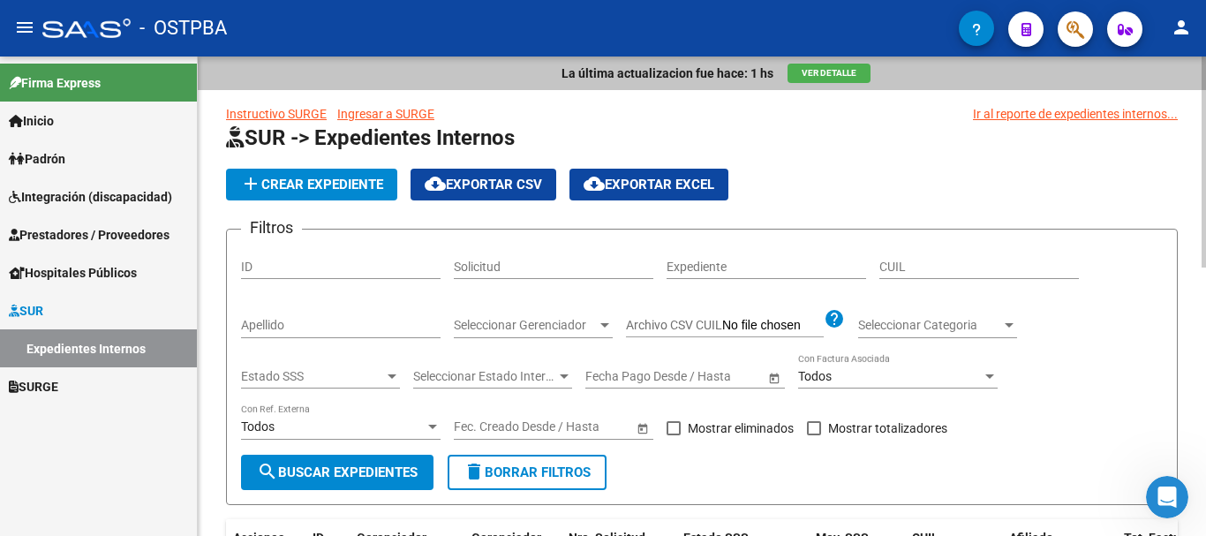
click at [44, 160] on span "Padrón" at bounding box center [37, 158] width 56 height 19
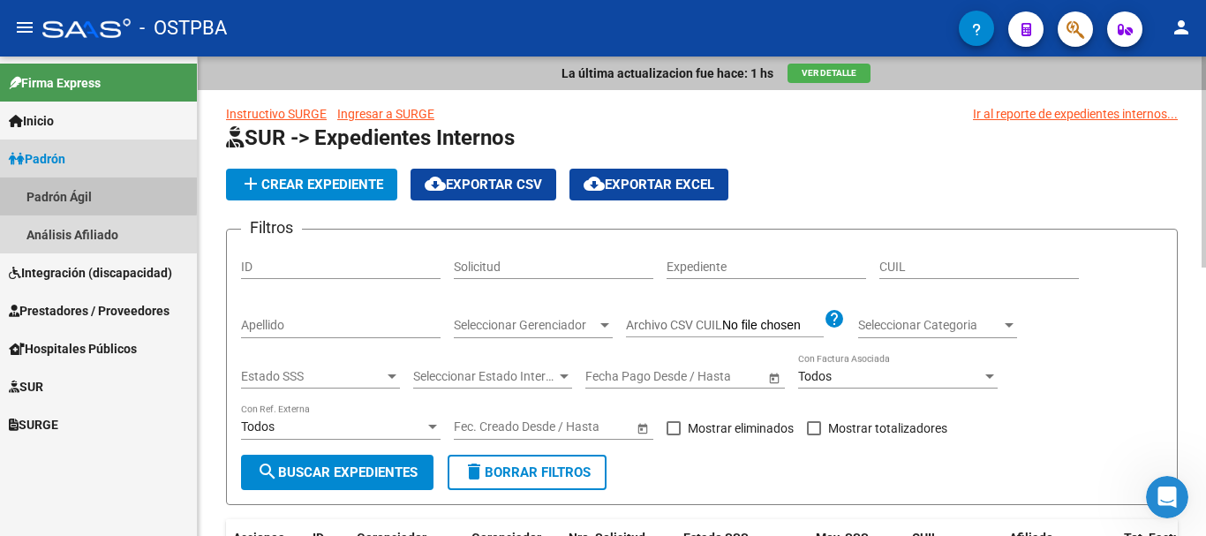
drag, startPoint x: 64, startPoint y: 192, endPoint x: 108, endPoint y: 184, distance: 45.0
click at [62, 191] on link "Padrón Ágil" at bounding box center [98, 196] width 197 height 38
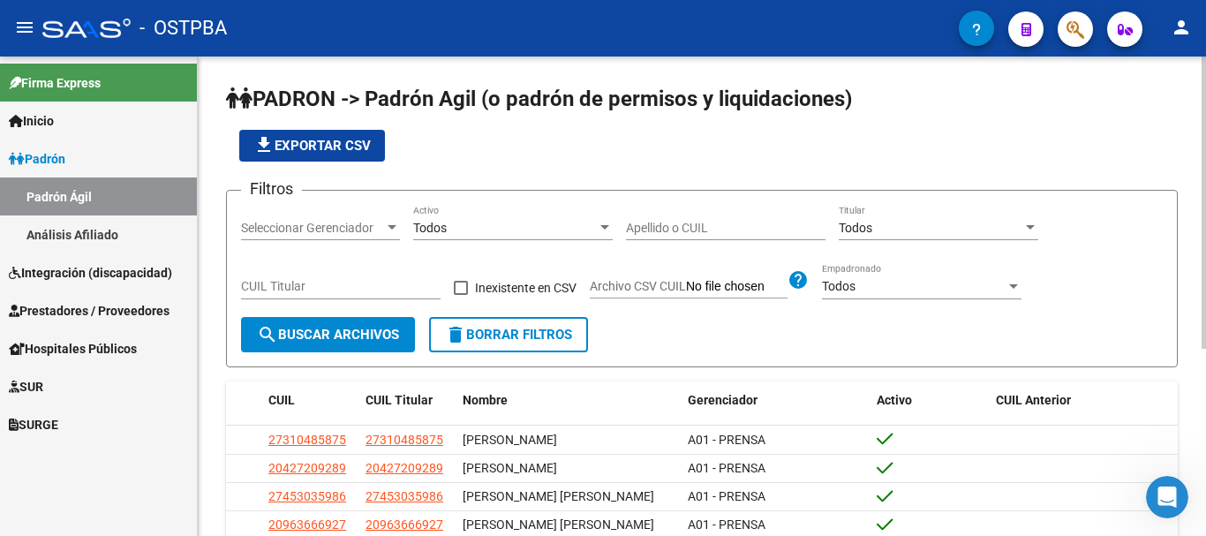
click at [391, 222] on div at bounding box center [392, 228] width 16 height 14
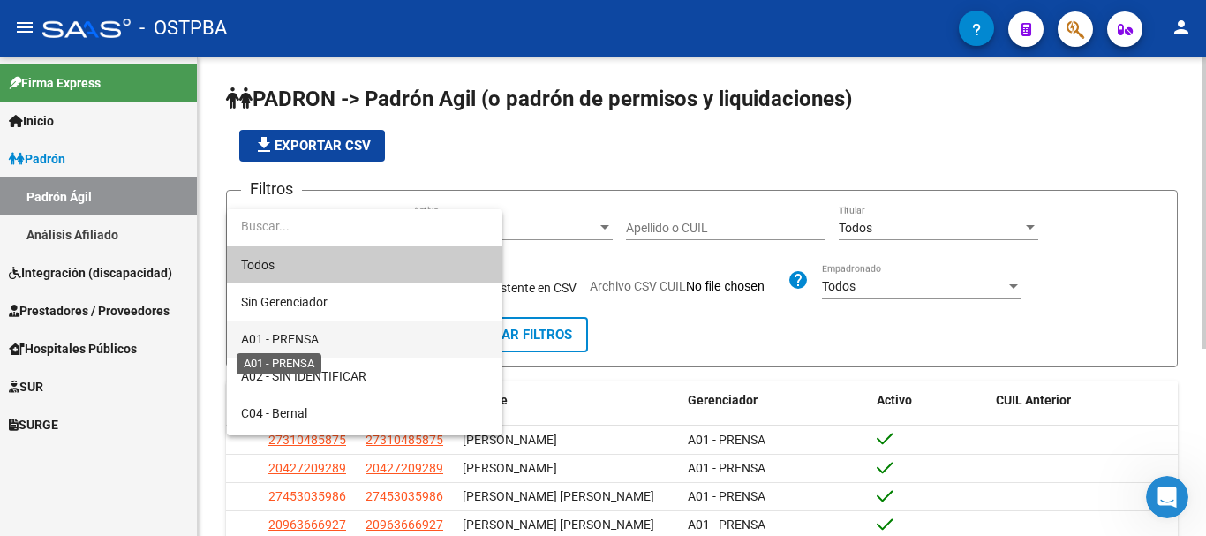
drag, startPoint x: 304, startPoint y: 339, endPoint x: 480, endPoint y: 268, distance: 190.1
click at [304, 335] on span "A01 - PRENSA" at bounding box center [280, 339] width 78 height 14
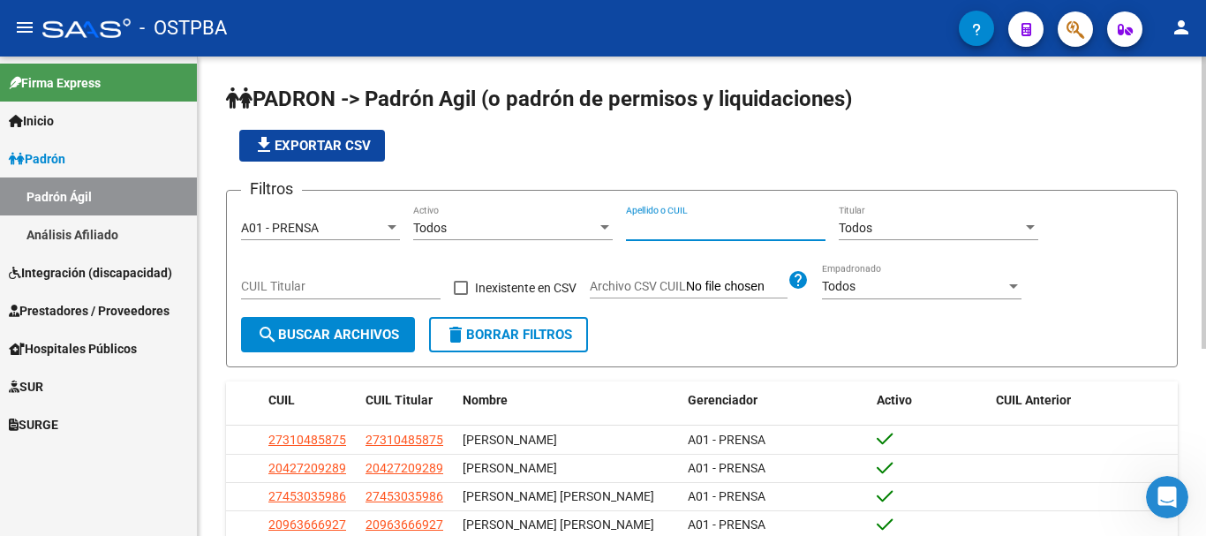
click at [644, 222] on input "Apellido o CUIL" at bounding box center [725, 228] width 199 height 15
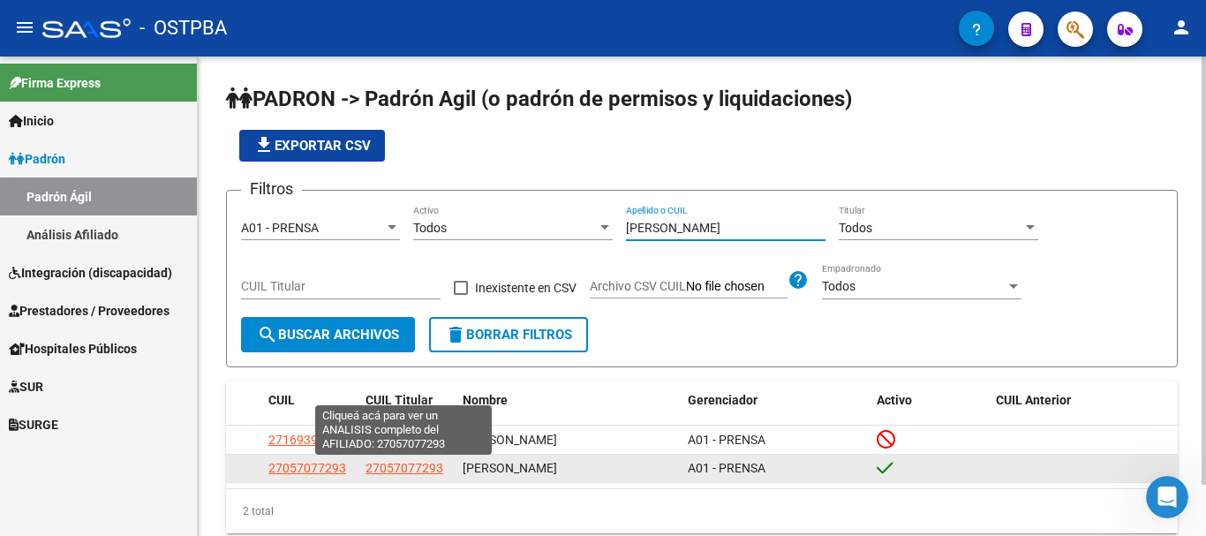
type input "[PERSON_NAME]"
click at [377, 473] on span "27057077293" at bounding box center [404, 468] width 78 height 14
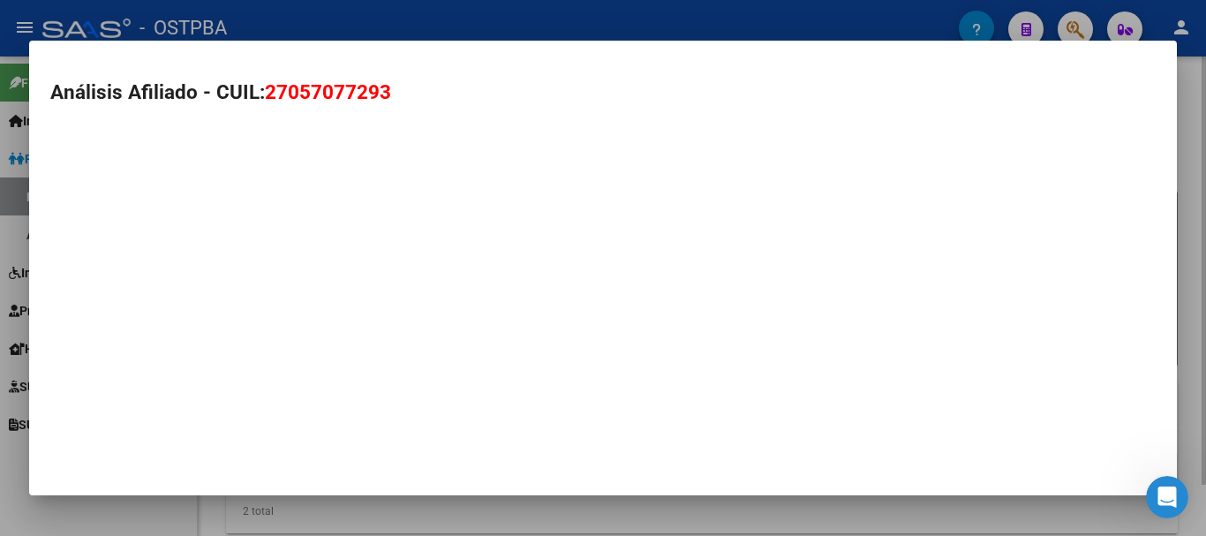
type textarea "27057077293"
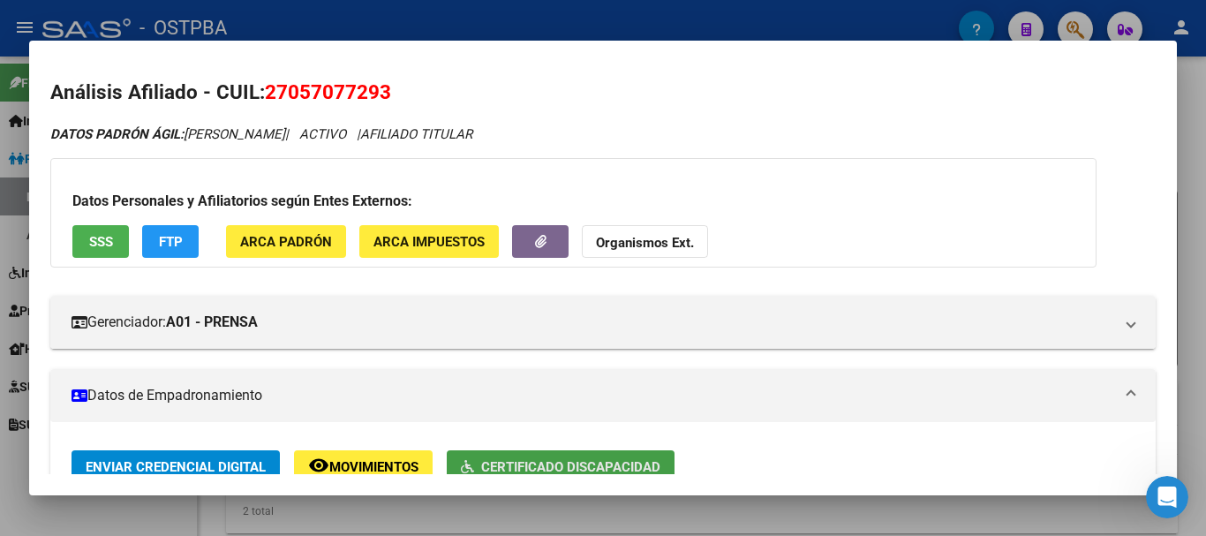
click at [522, 461] on span "Certificado Discapacidad" at bounding box center [570, 467] width 179 height 16
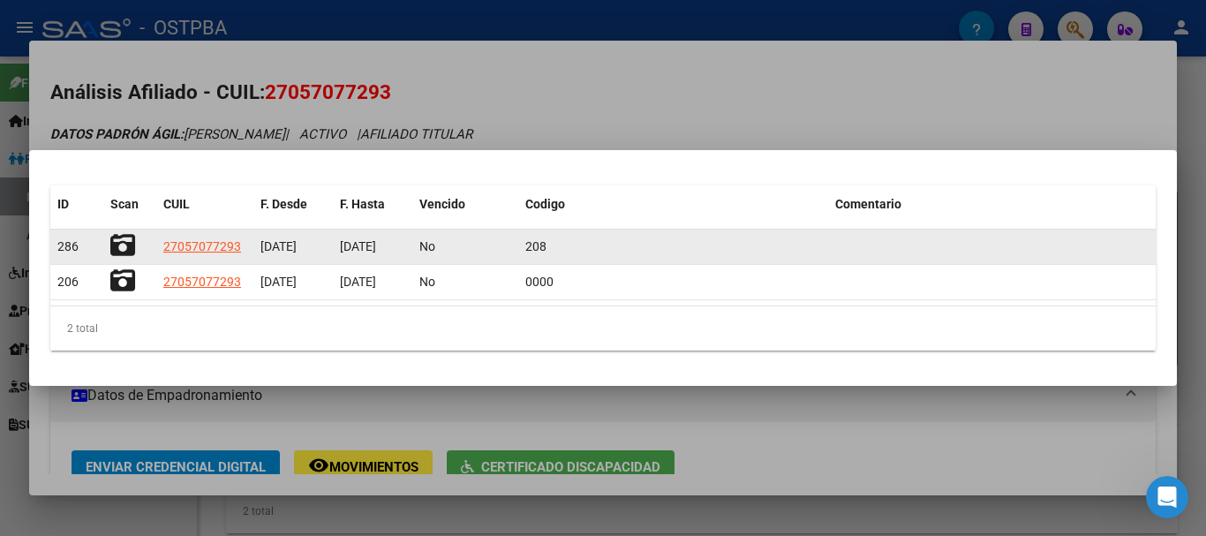
click at [122, 243] on icon at bounding box center [122, 245] width 25 height 25
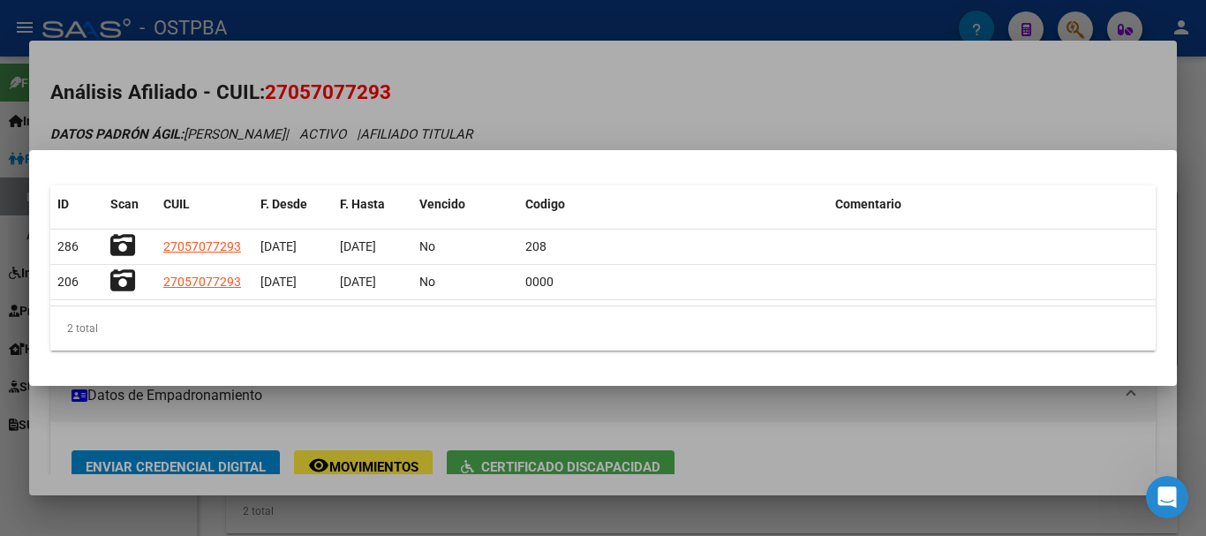
click at [805, 460] on div at bounding box center [603, 268] width 1206 height 536
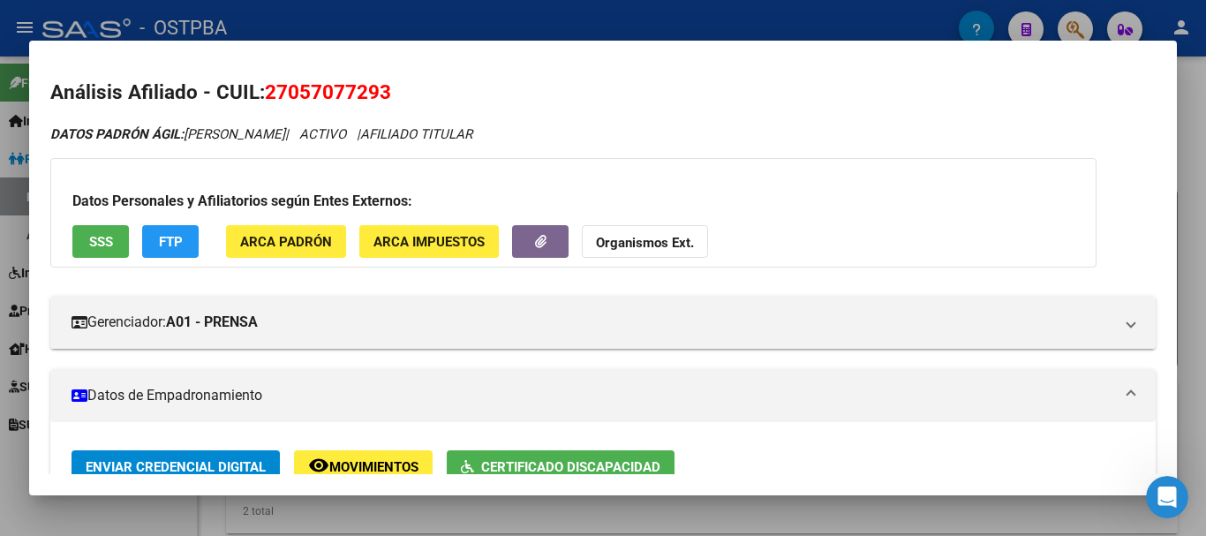
scroll to position [8, 0]
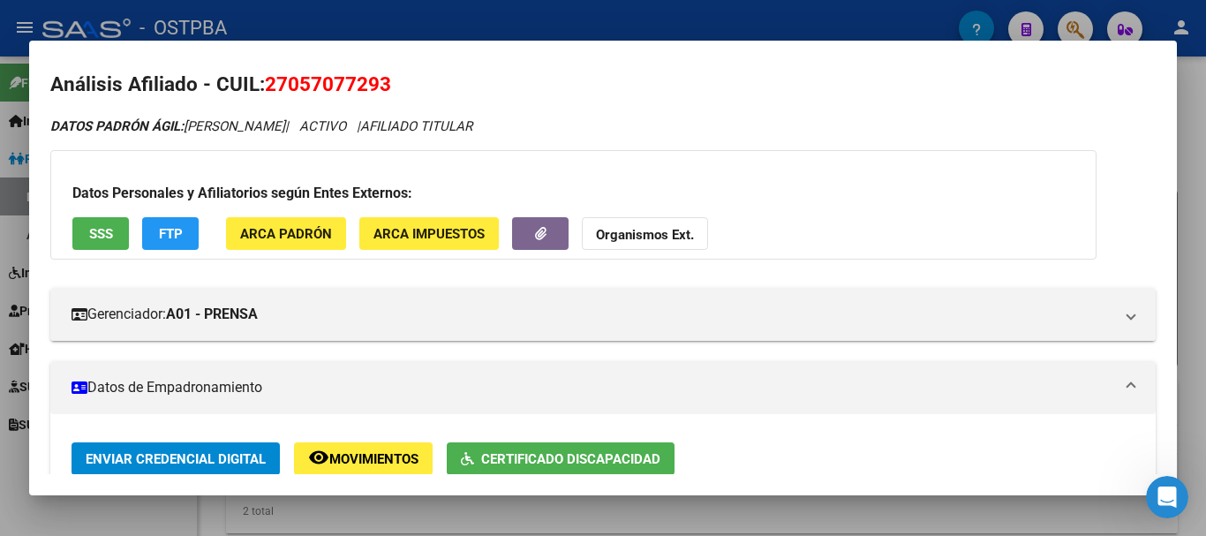
click at [800, 524] on div at bounding box center [603, 268] width 1206 height 536
